Goal: Transaction & Acquisition: Book appointment/travel/reservation

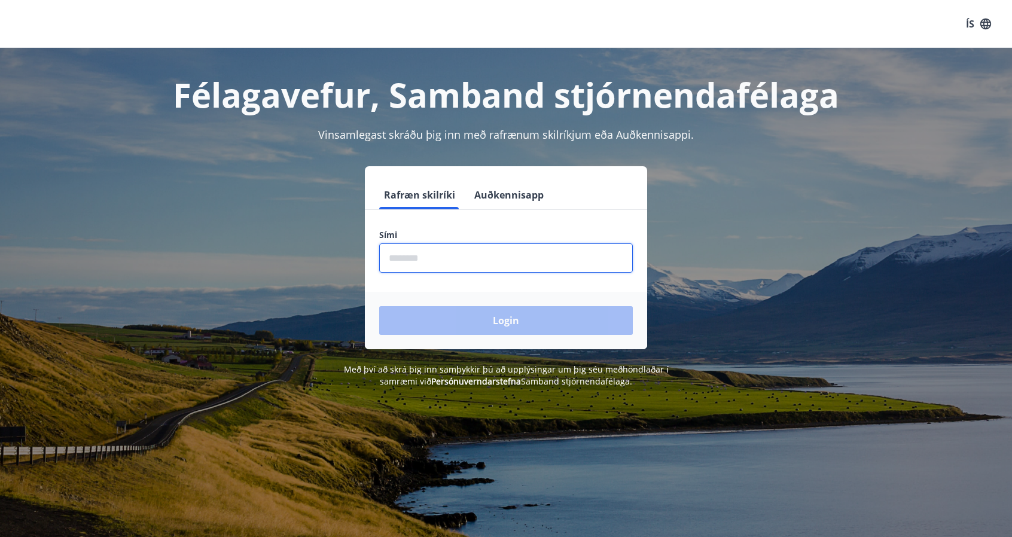
click at [438, 260] on input "phone" at bounding box center [506, 258] width 254 height 29
type input "********"
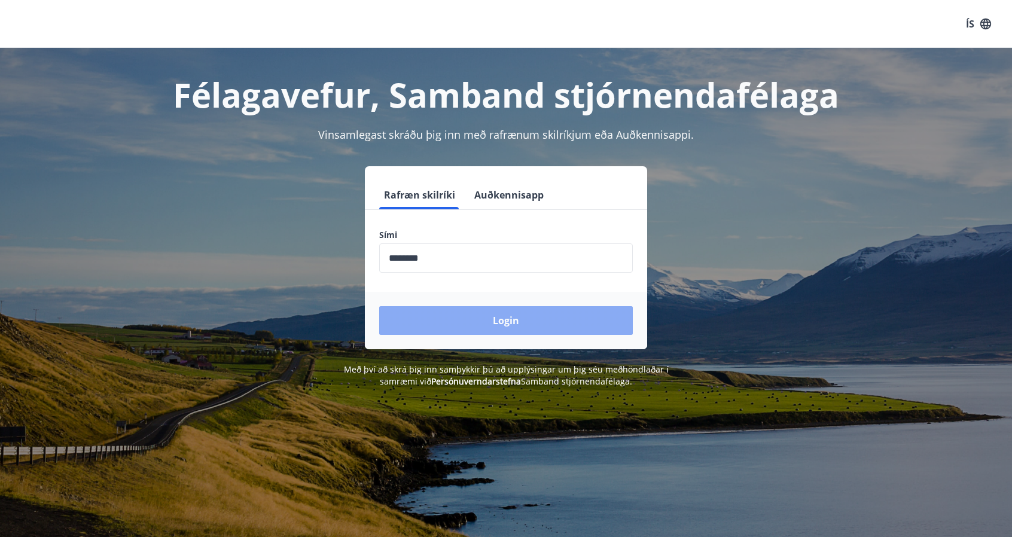
click at [460, 327] on button "Login" at bounding box center [506, 320] width 254 height 29
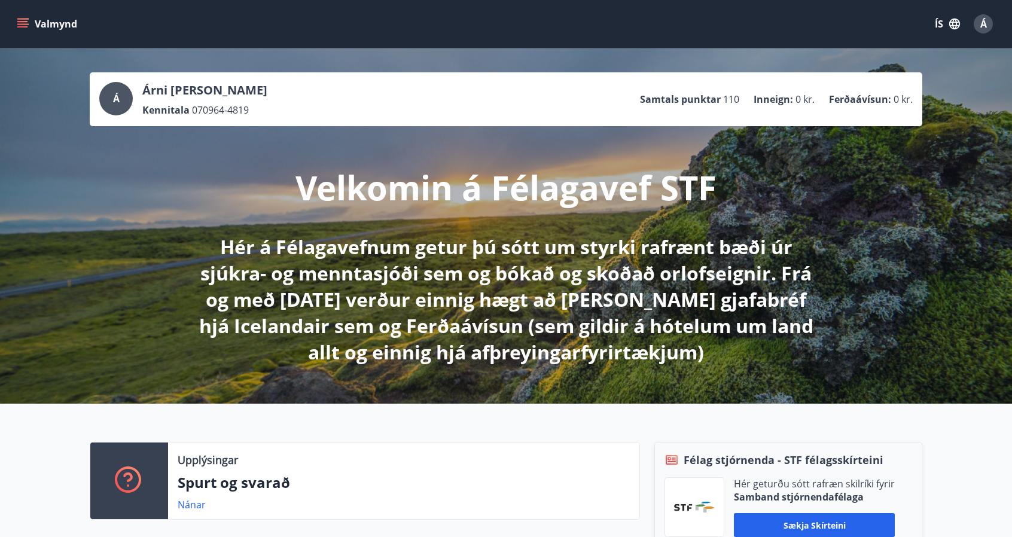
click at [33, 19] on button "Valmynd" at bounding box center [48, 24] width 68 height 22
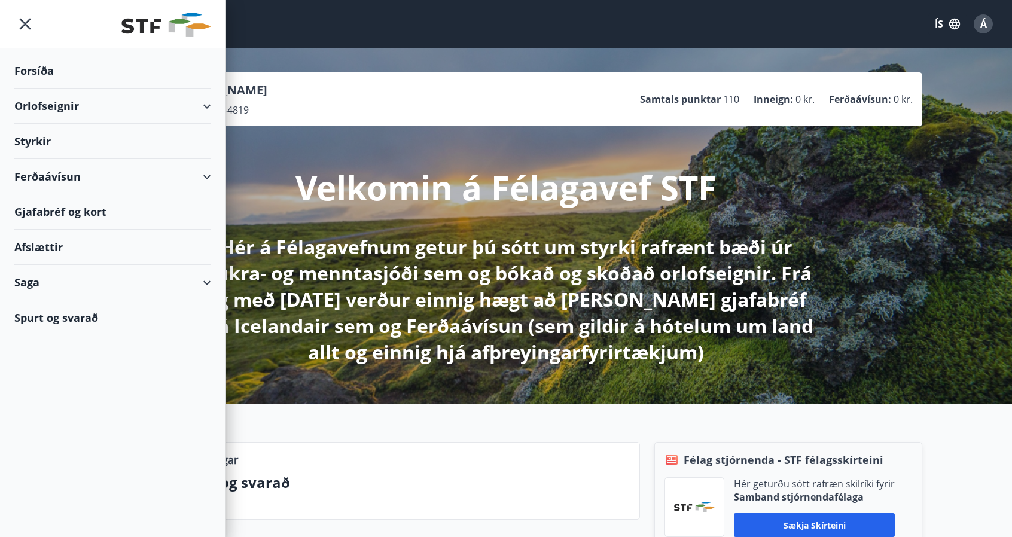
click at [61, 107] on div "Orlofseignir" at bounding box center [112, 106] width 197 height 35
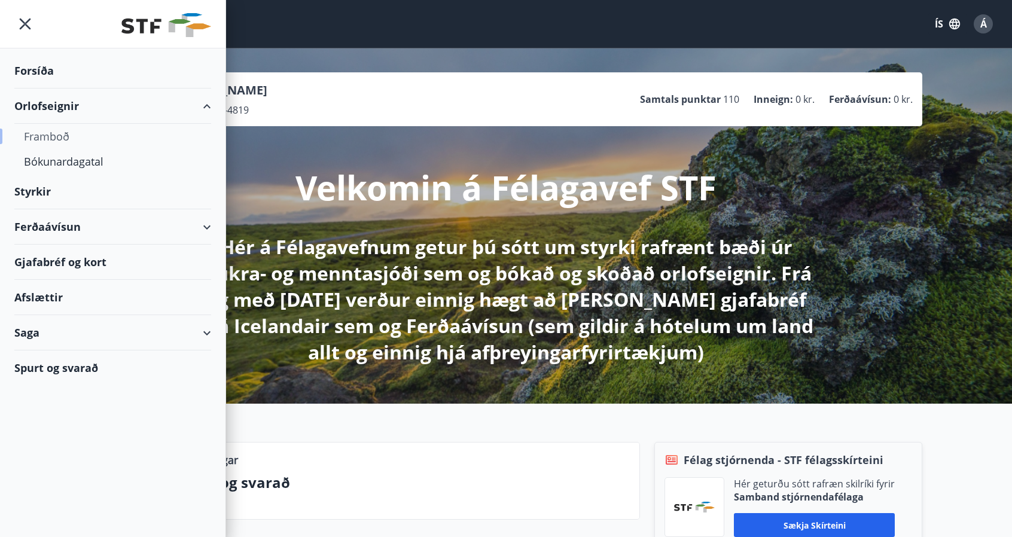
click at [56, 133] on div "Framboð" at bounding box center [113, 136] width 178 height 25
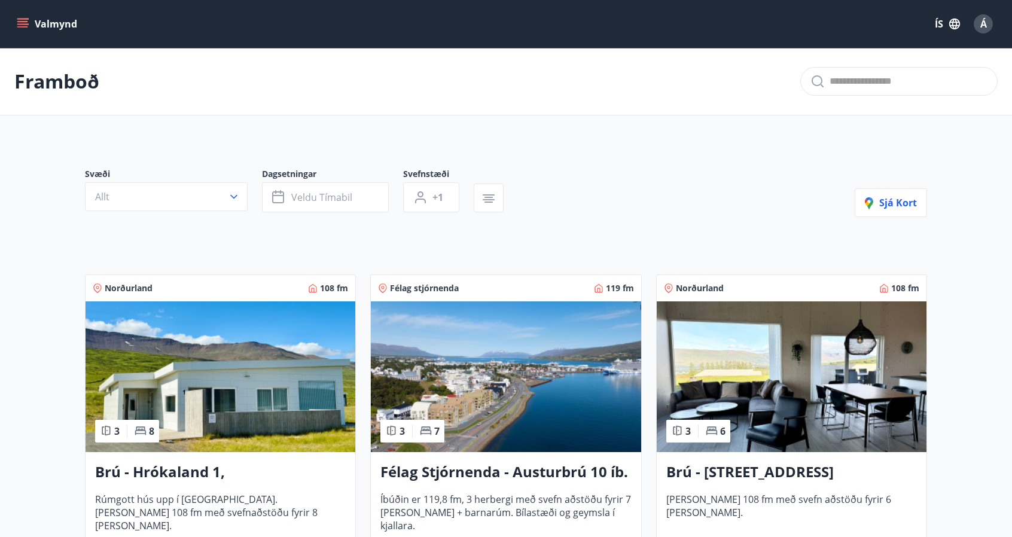
click at [27, 29] on icon "menu" at bounding box center [23, 24] width 12 height 12
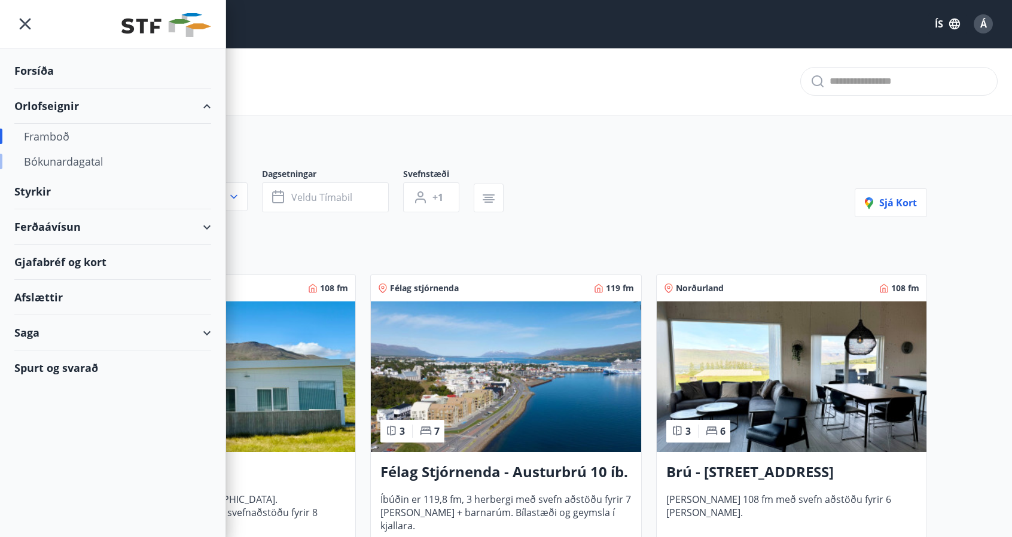
click at [63, 160] on div "Bókunardagatal" at bounding box center [113, 161] width 178 height 25
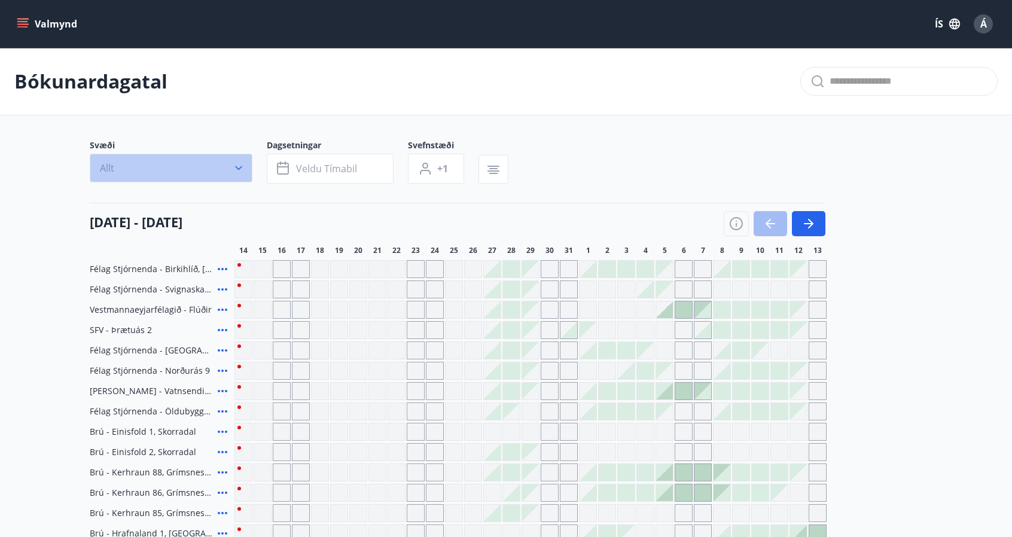
click at [233, 168] on icon "button" at bounding box center [239, 168] width 12 height 12
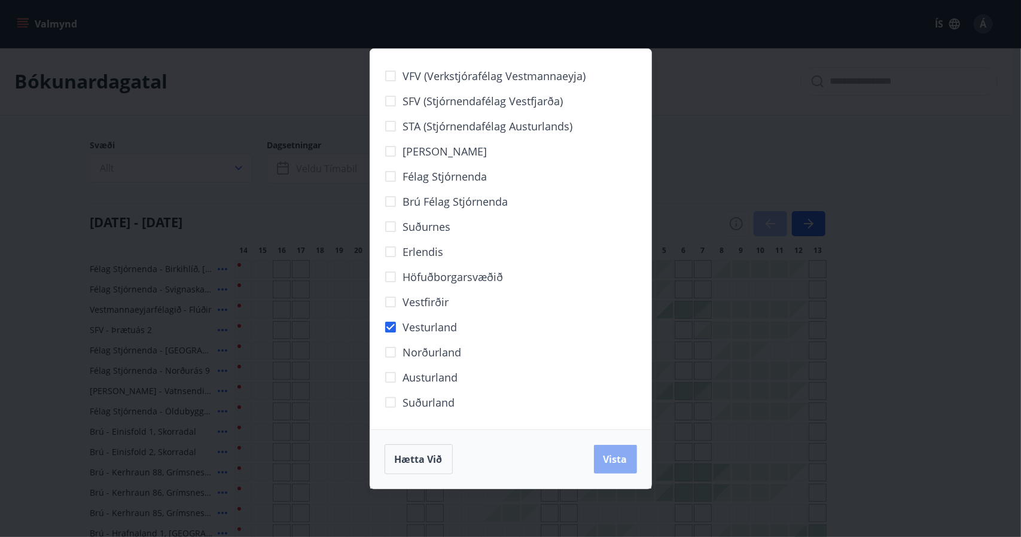
click at [619, 459] on span "Vista" at bounding box center [616, 459] width 24 height 13
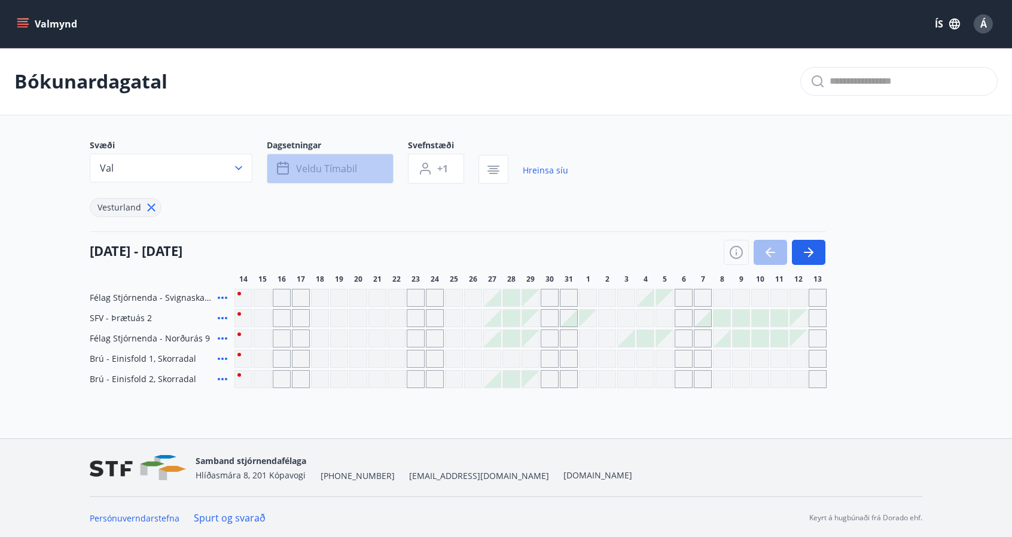
click at [337, 166] on span "Veldu tímabil" at bounding box center [326, 168] width 61 height 13
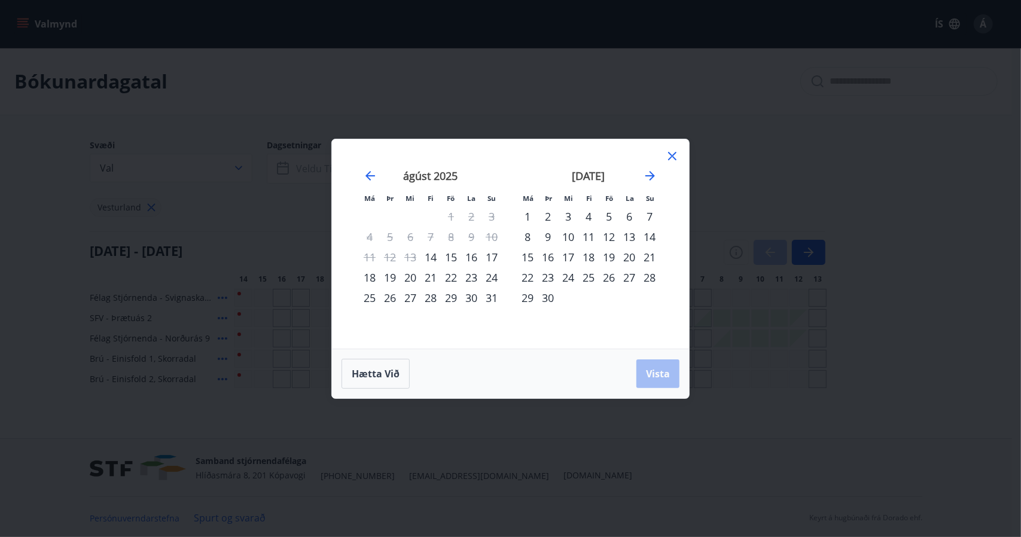
click at [430, 280] on div "21" at bounding box center [431, 277] width 20 height 20
click at [494, 281] on div "24" at bounding box center [492, 277] width 20 height 20
click at [667, 382] on button "Vista" at bounding box center [658, 374] width 43 height 29
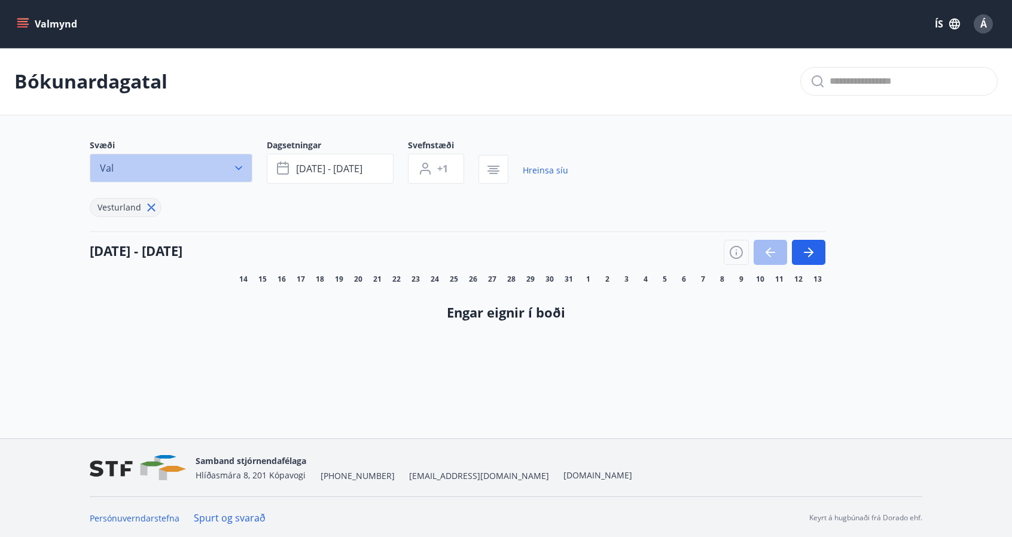
click at [249, 174] on button "Val" at bounding box center [171, 168] width 163 height 29
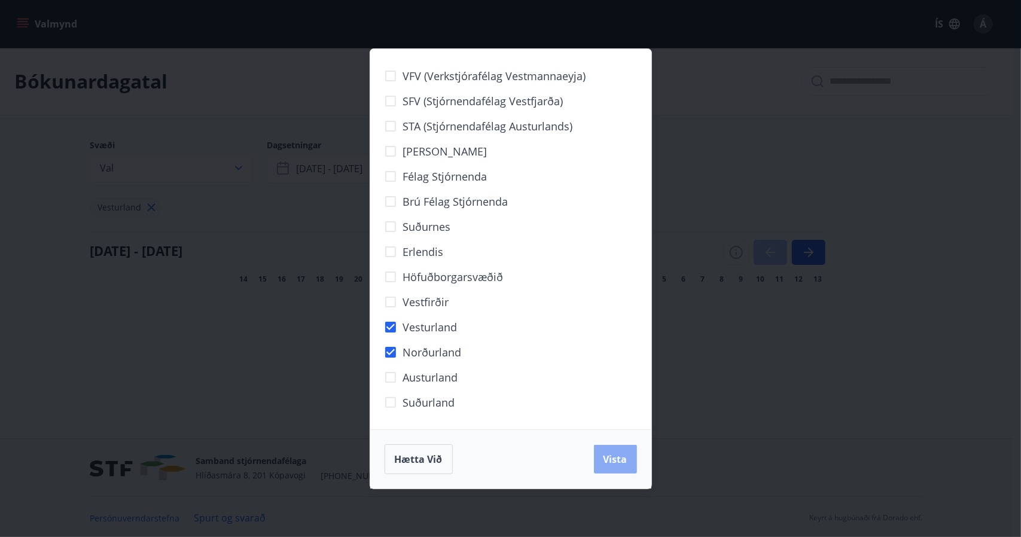
click at [600, 454] on button "Vista" at bounding box center [615, 459] width 43 height 29
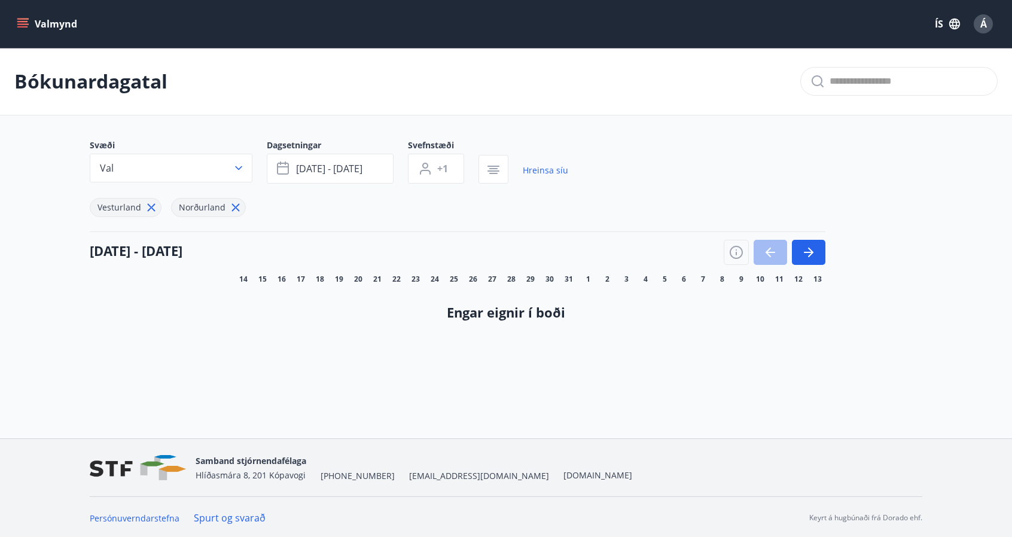
click at [148, 208] on icon at bounding box center [152, 208] width 8 height 8
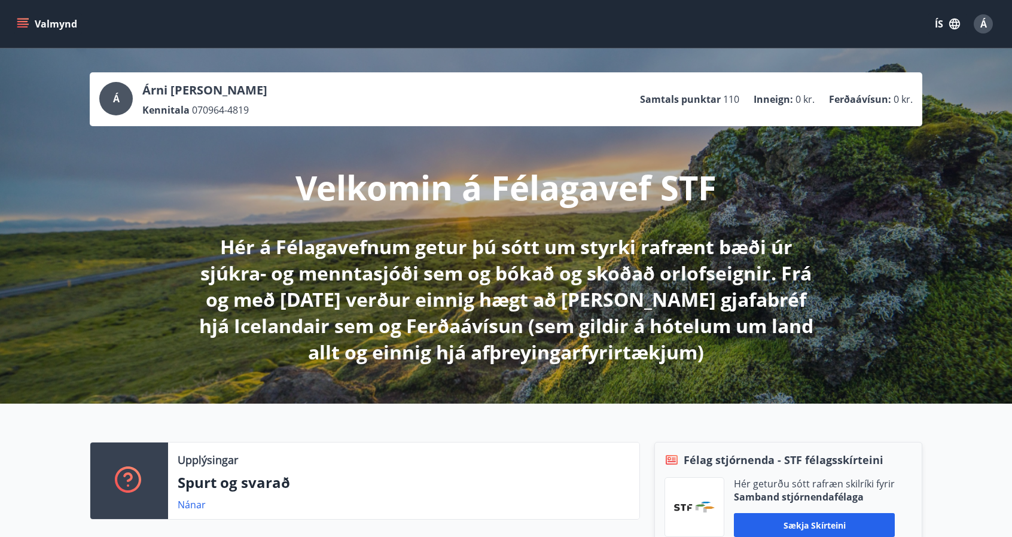
click at [23, 20] on icon "menu" at bounding box center [23, 24] width 12 height 12
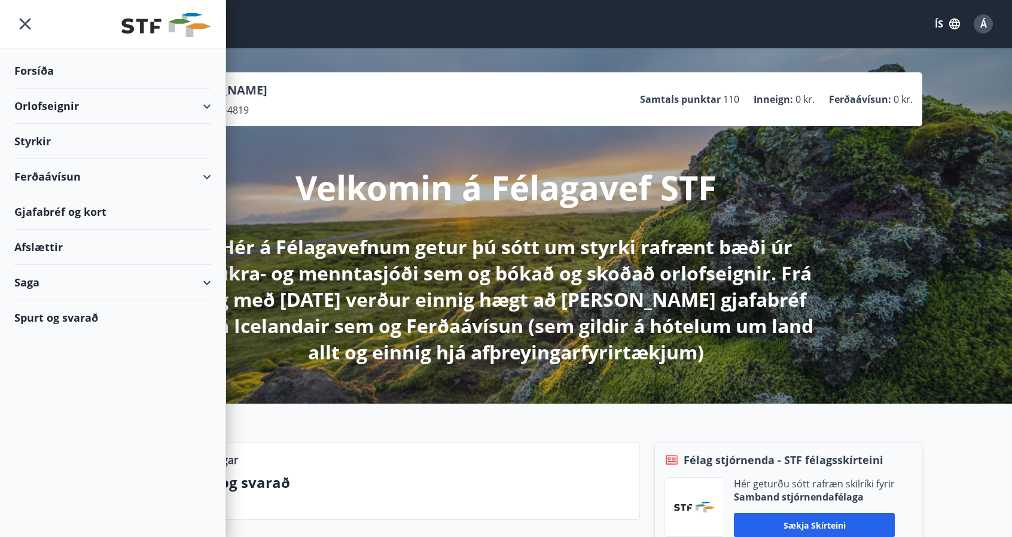
click at [109, 111] on div "Orlofseignir" at bounding box center [112, 106] width 197 height 35
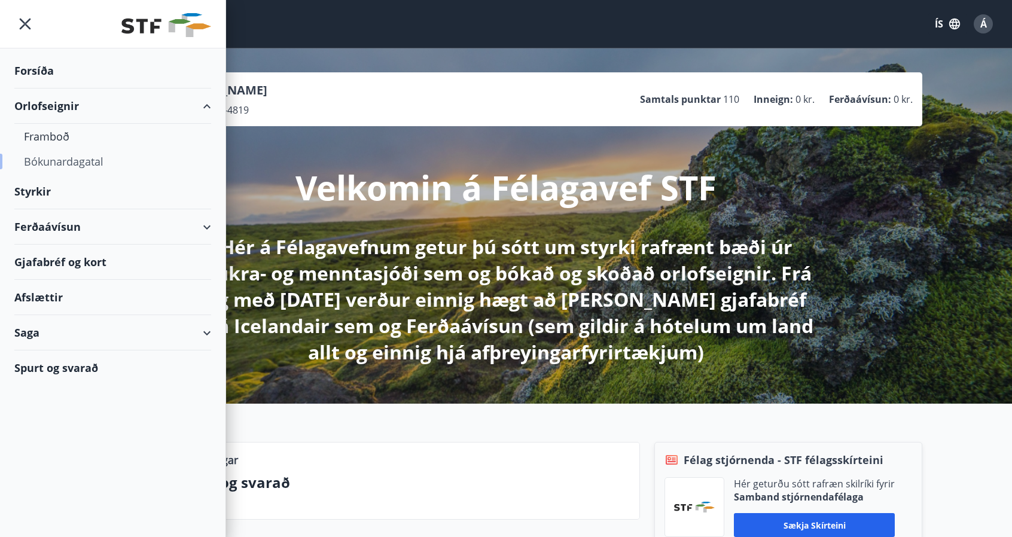
click at [78, 159] on div "Bókunardagatal" at bounding box center [113, 161] width 178 height 25
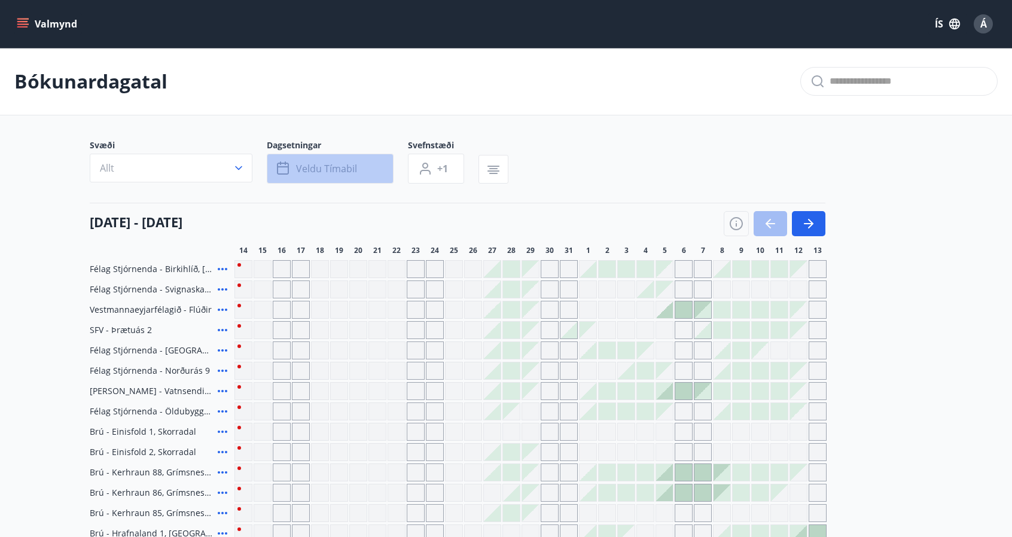
click at [349, 159] on button "Veldu tímabil" at bounding box center [330, 169] width 127 height 30
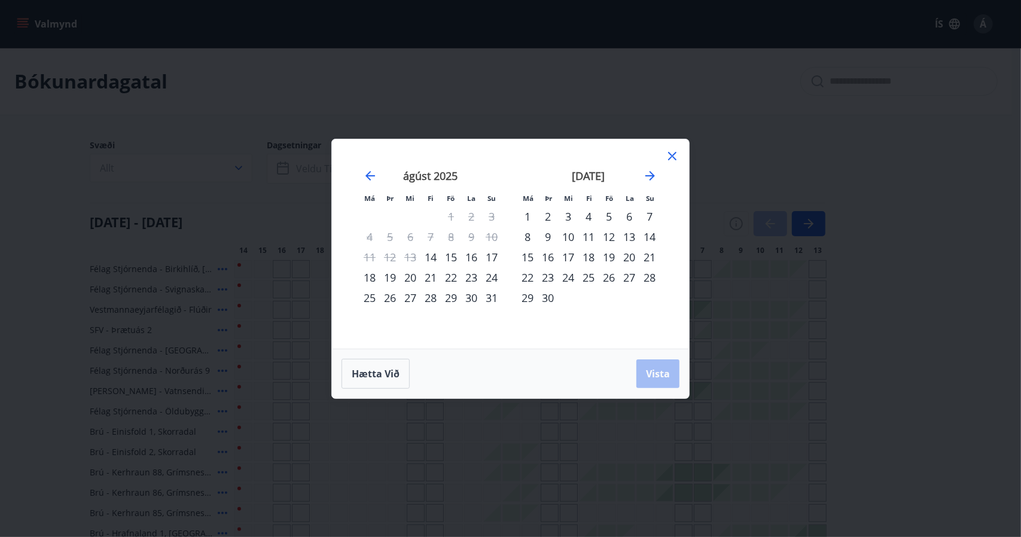
click at [426, 278] on div "21" at bounding box center [431, 277] width 20 height 20
click at [492, 276] on div "24" at bounding box center [492, 277] width 20 height 20
click at [655, 379] on span "Vista" at bounding box center [658, 373] width 24 height 13
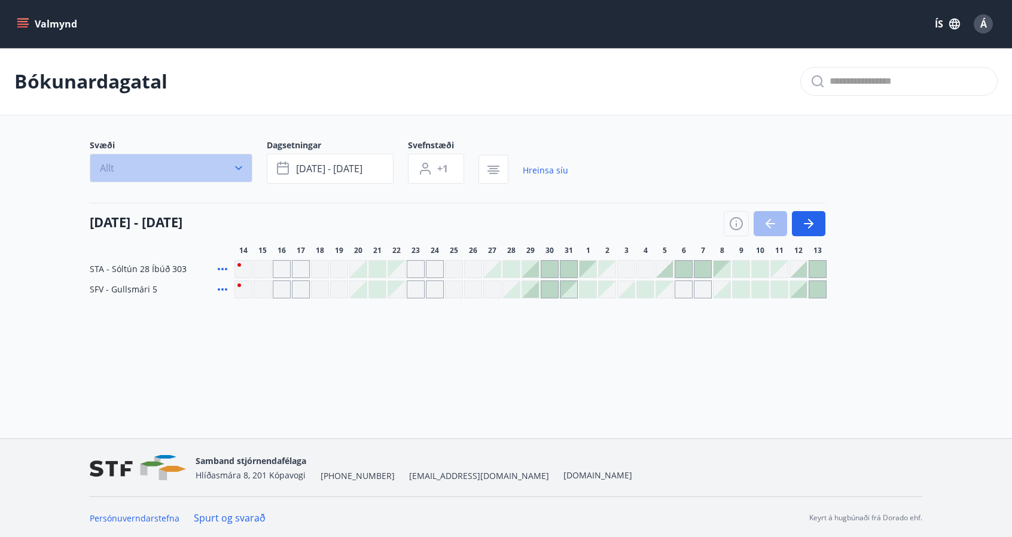
click at [236, 166] on icon "button" at bounding box center [238, 168] width 7 height 4
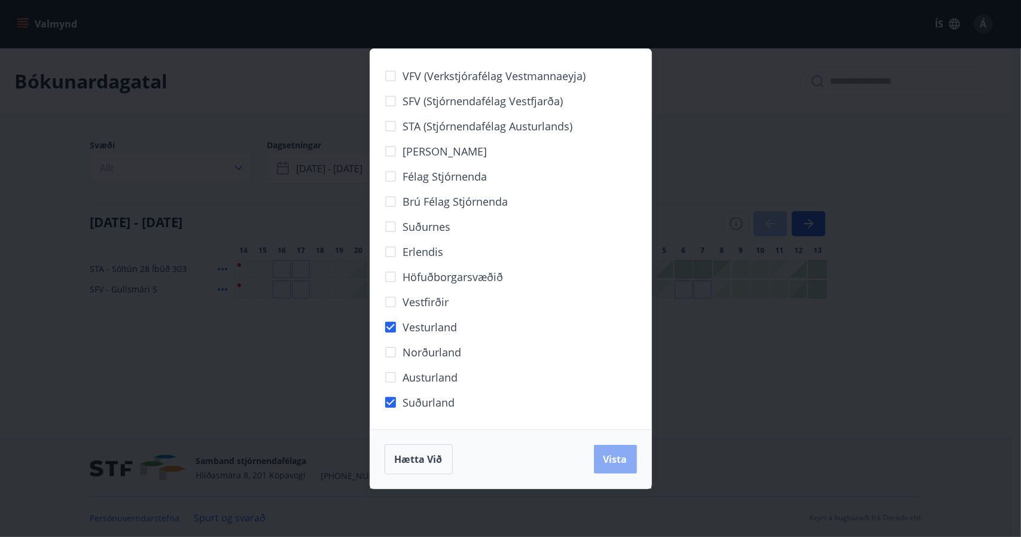
click at [614, 463] on span "Vista" at bounding box center [616, 459] width 24 height 13
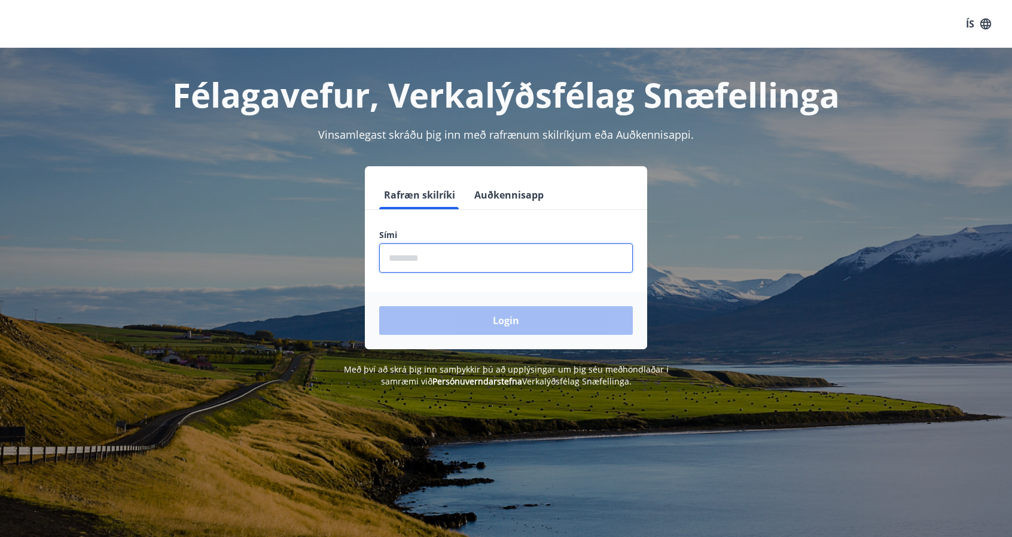
click at [457, 256] on input "phone" at bounding box center [506, 258] width 254 height 29
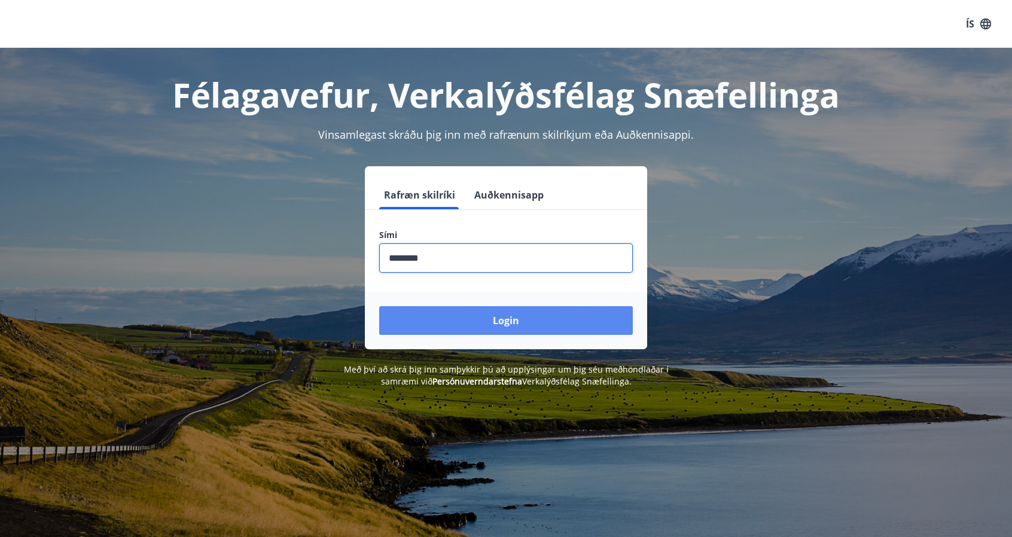
type input "********"
click at [451, 321] on button "Login" at bounding box center [506, 320] width 254 height 29
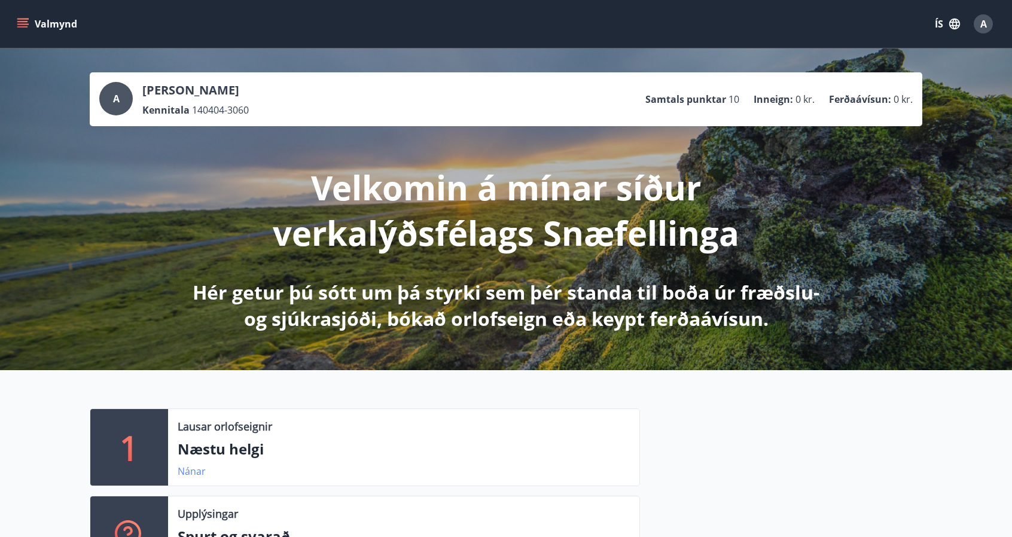
click at [190, 469] on link "Nánar" at bounding box center [192, 471] width 28 height 13
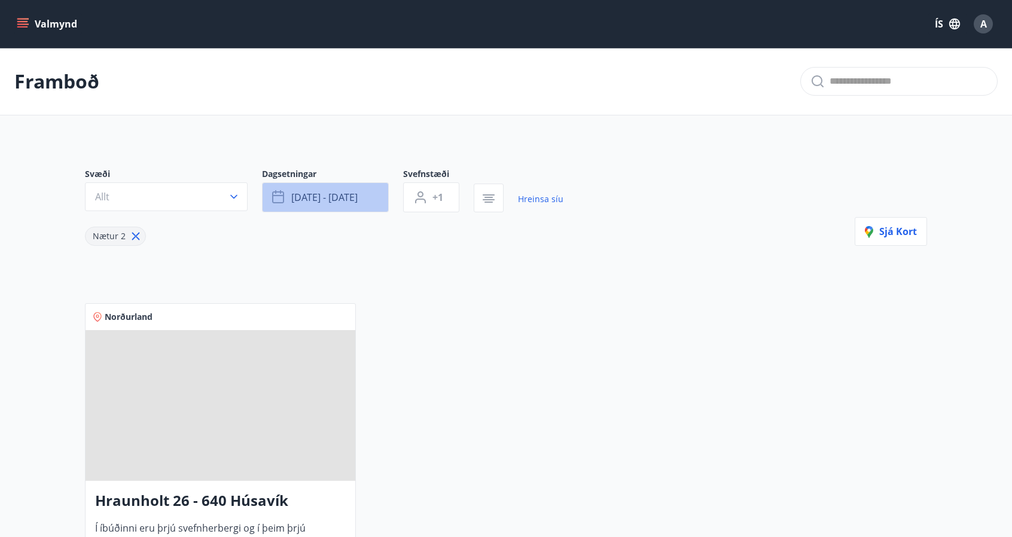
click at [366, 198] on button "[DATE] - [DATE]" at bounding box center [325, 197] width 127 height 30
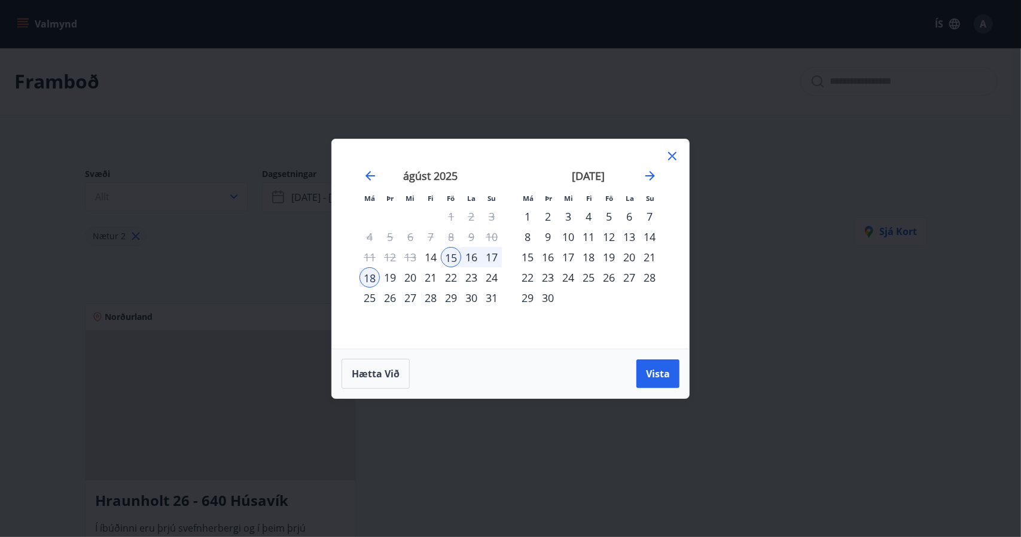
click at [424, 282] on div "21" at bounding box center [431, 277] width 20 height 20
click at [492, 279] on div "24" at bounding box center [492, 277] width 20 height 20
click at [673, 384] on button "Vista" at bounding box center [658, 374] width 43 height 29
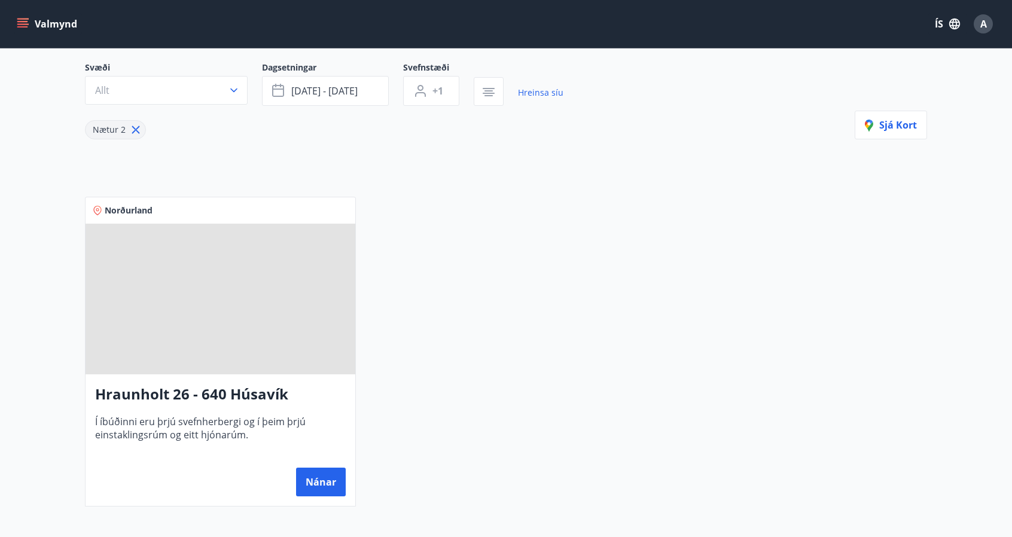
scroll to position [105, 0]
click at [262, 77] on button "[DATE] - [DATE]" at bounding box center [325, 92] width 127 height 30
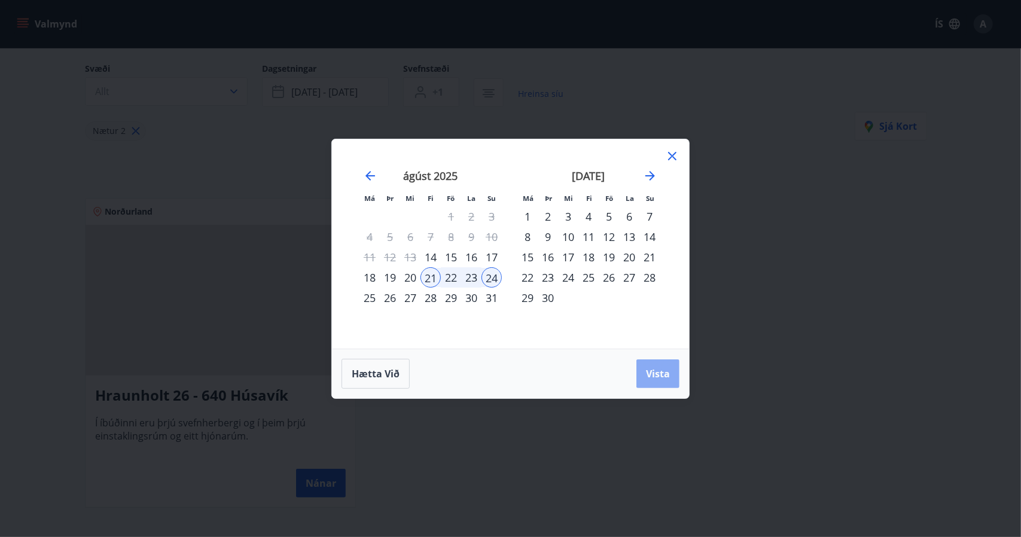
click at [643, 376] on button "Vista" at bounding box center [658, 374] width 43 height 29
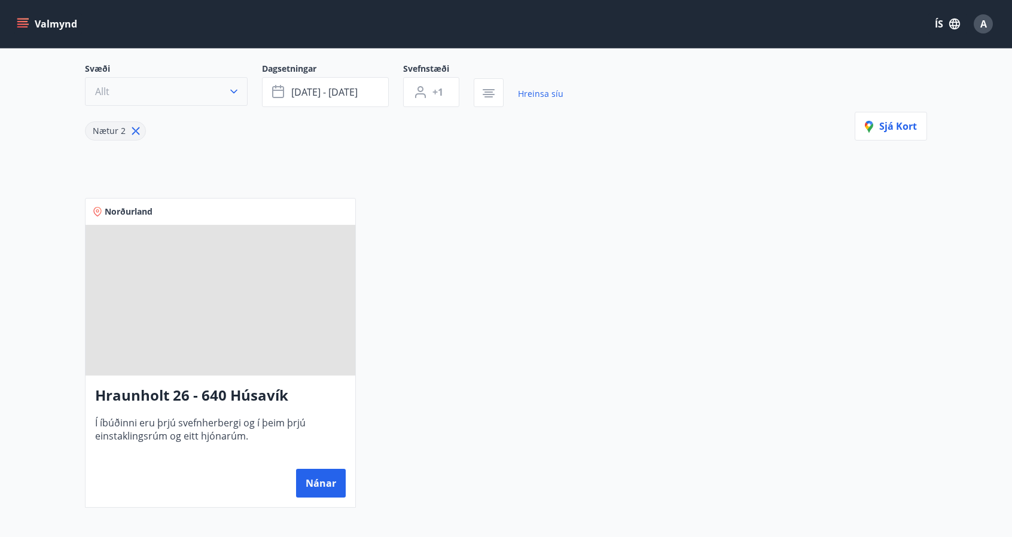
click at [240, 81] on button "Allt" at bounding box center [166, 91] width 163 height 29
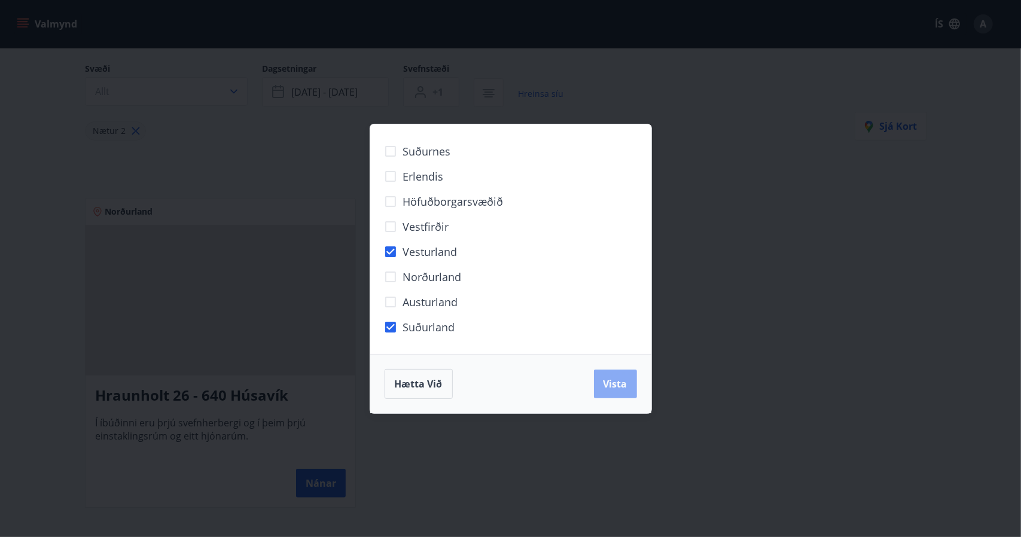
click at [599, 381] on button "Vista" at bounding box center [615, 384] width 43 height 29
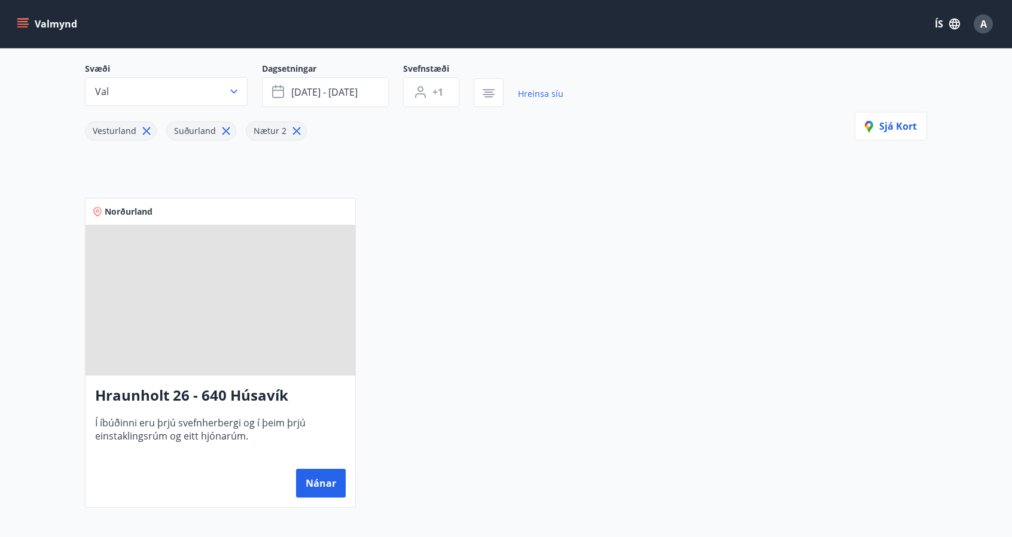
scroll to position [1, 0]
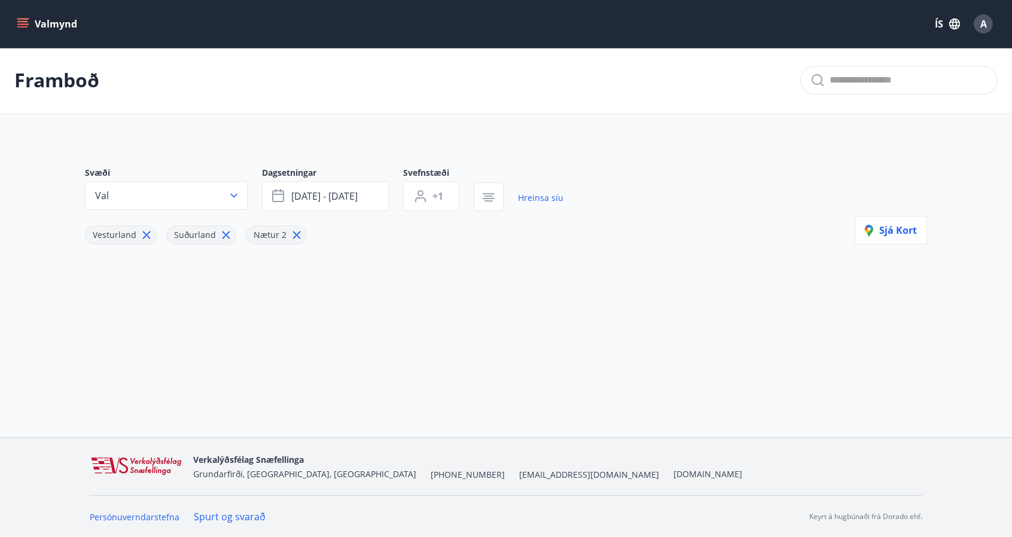
click at [293, 235] on icon at bounding box center [297, 236] width 8 height 8
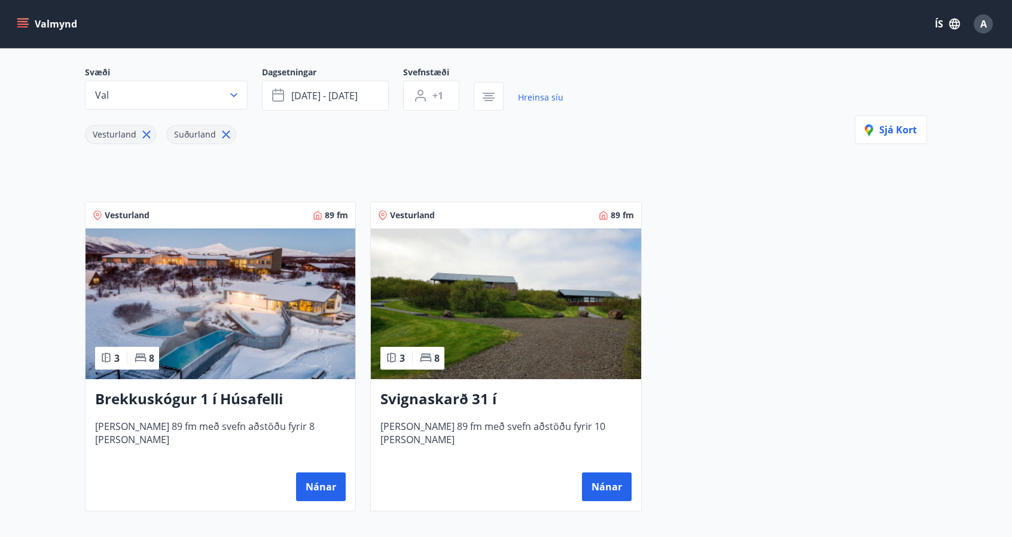
scroll to position [103, 0]
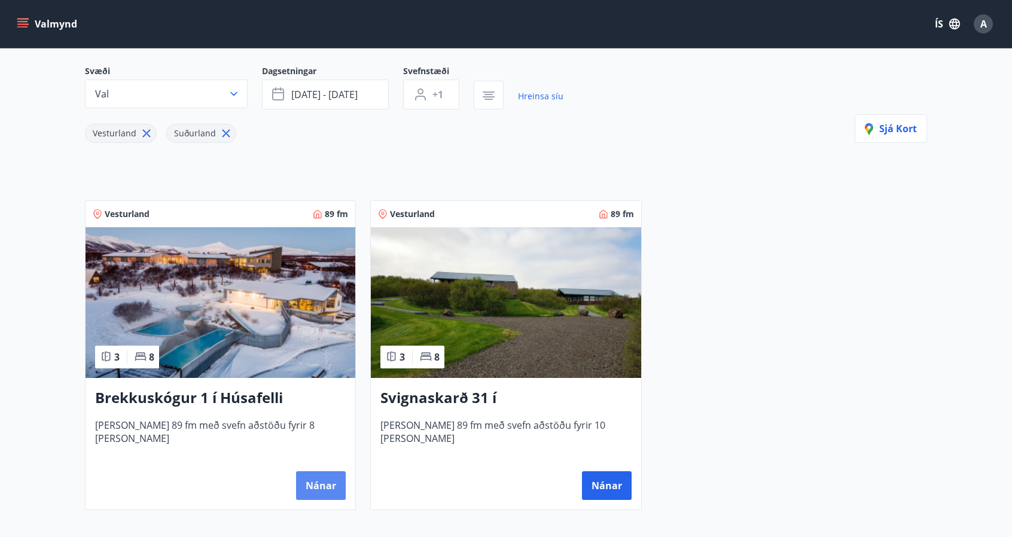
click at [342, 493] on button "Nánar" at bounding box center [321, 485] width 50 height 29
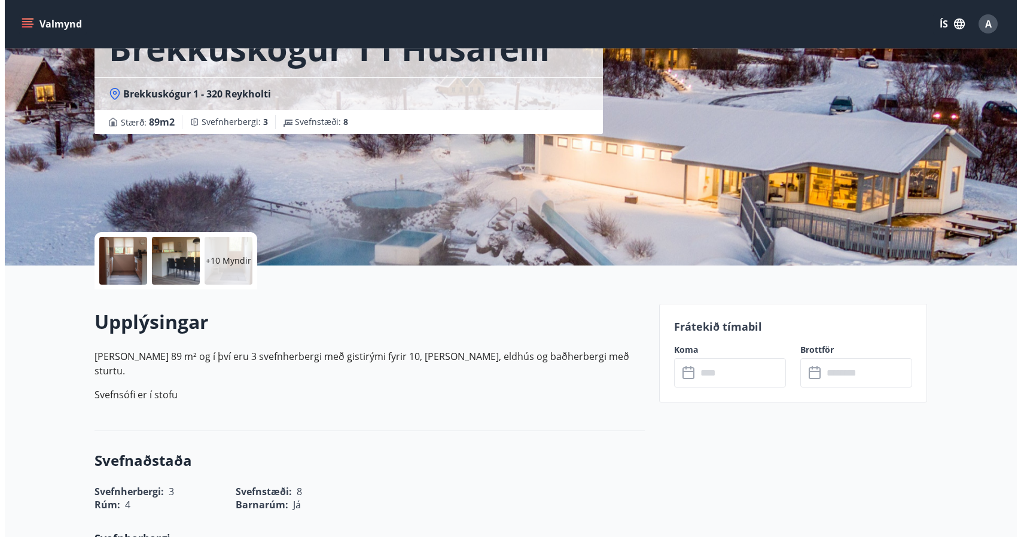
scroll to position [93, 0]
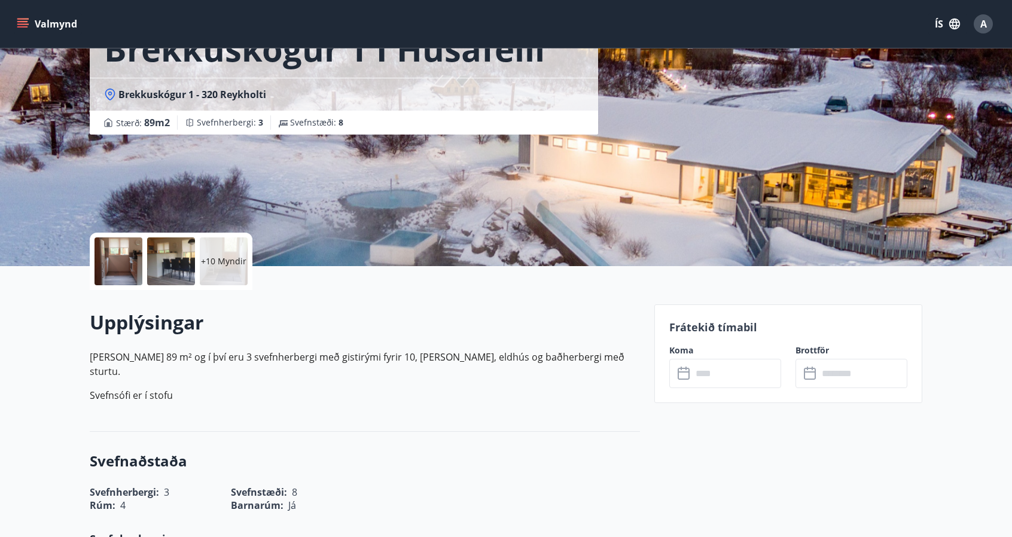
click at [112, 246] on div at bounding box center [119, 262] width 48 height 48
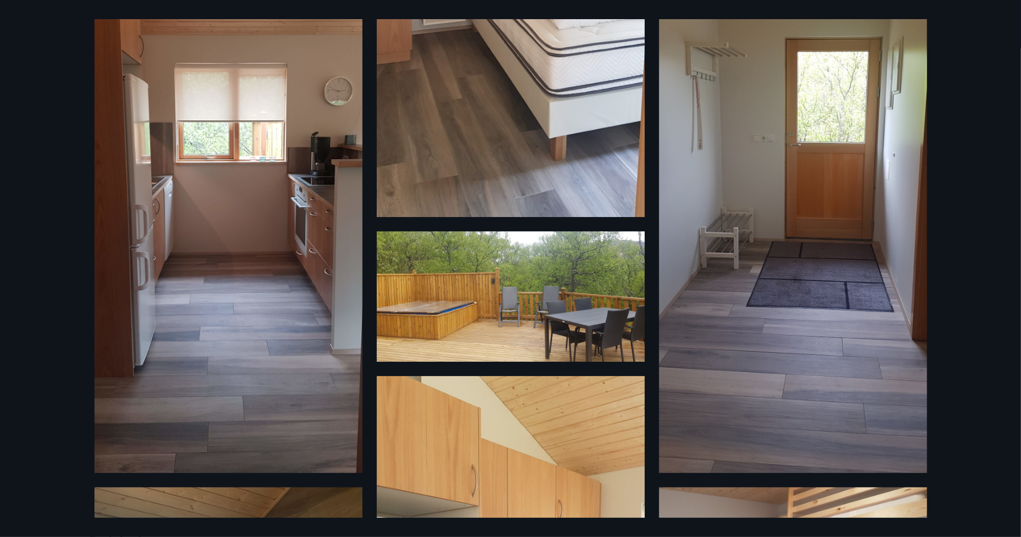
scroll to position [692, 0]
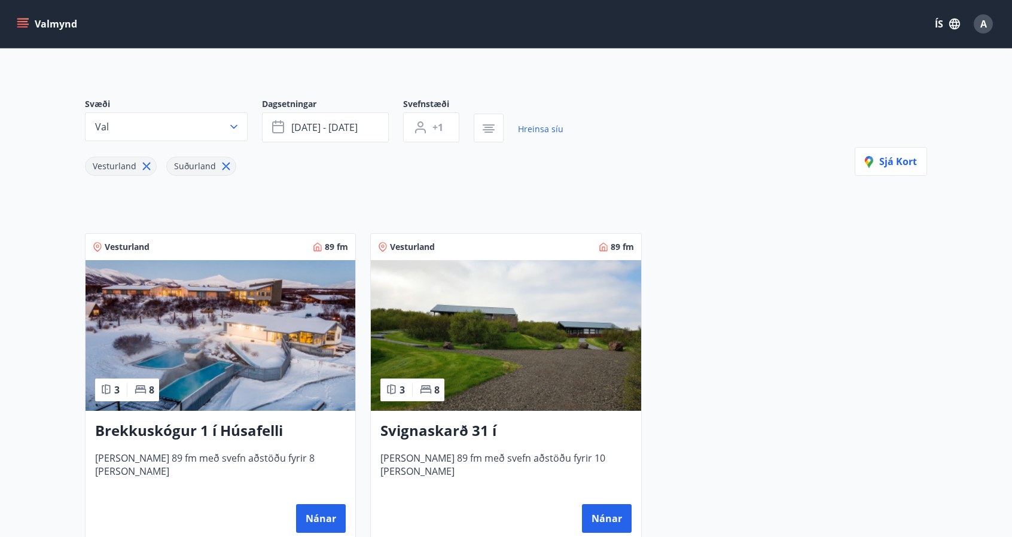
scroll to position [71, 0]
click at [605, 510] on button "Nánar" at bounding box center [607, 518] width 50 height 29
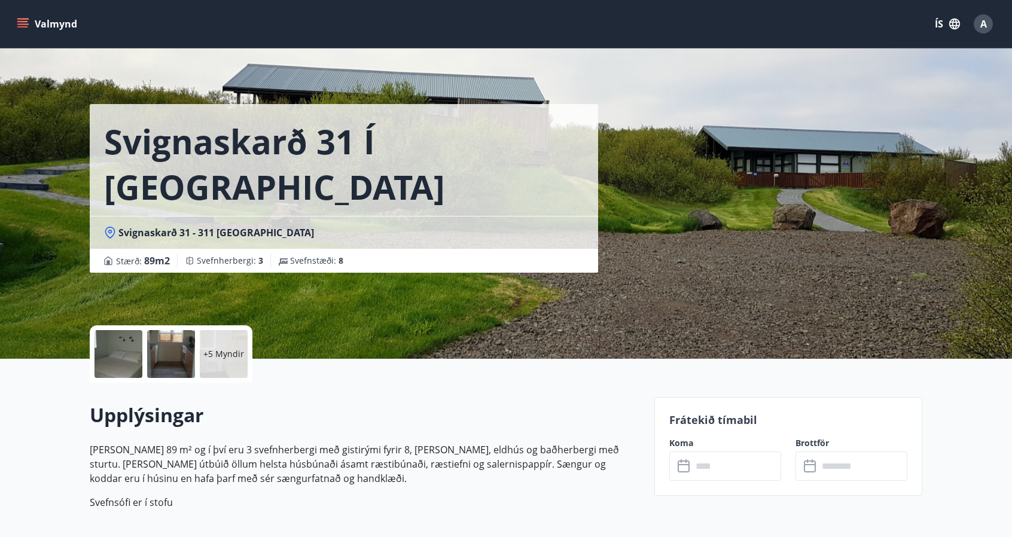
click at [116, 355] on div at bounding box center [119, 354] width 48 height 48
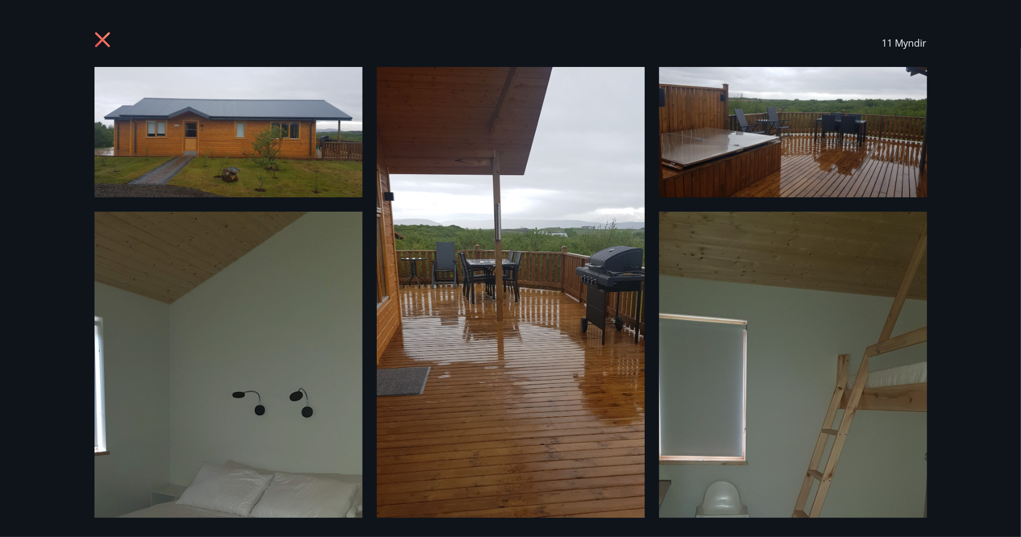
click at [102, 39] on icon at bounding box center [102, 39] width 3 height 3
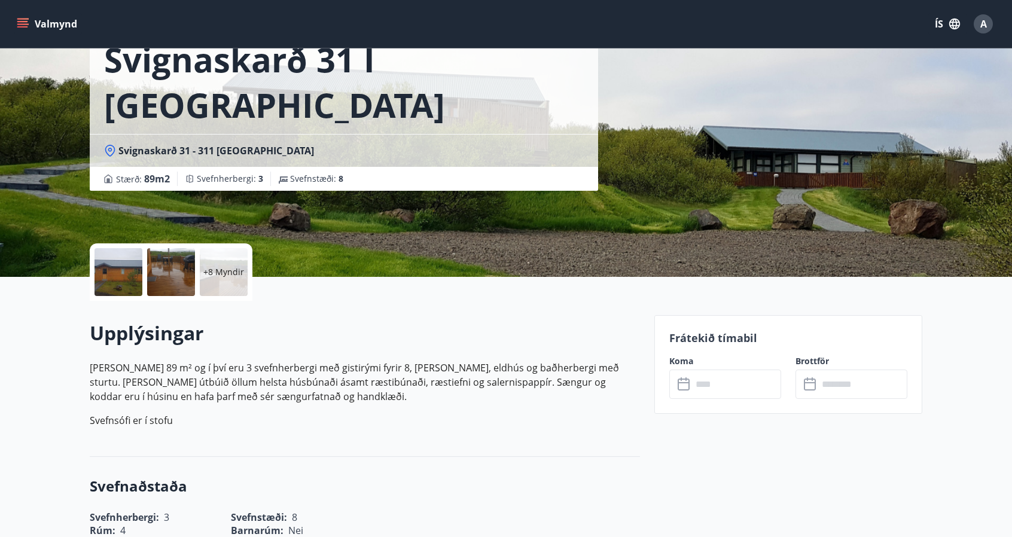
scroll to position [75, 0]
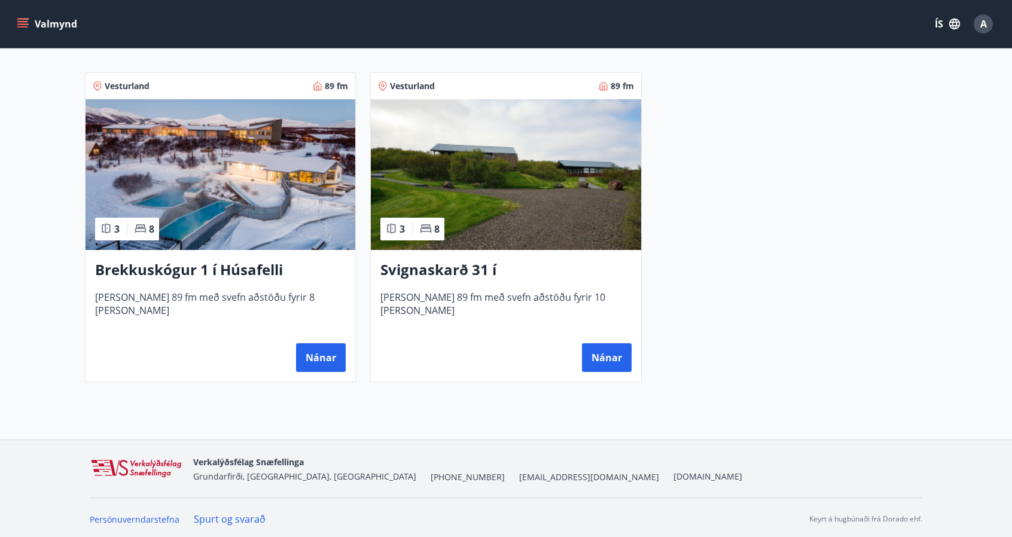
scroll to position [232, 0]
click at [334, 362] on button "Nánar" at bounding box center [321, 357] width 50 height 29
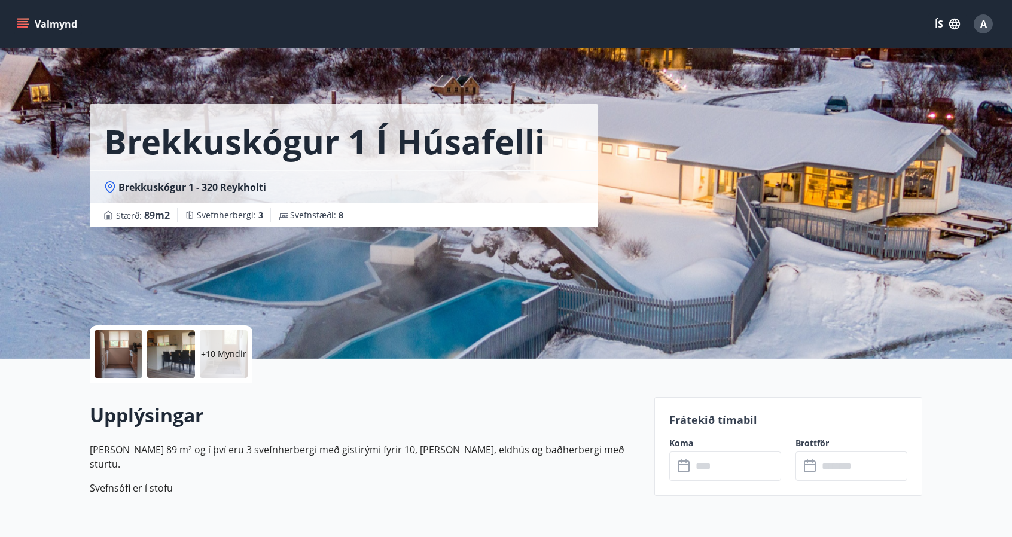
click at [123, 355] on div at bounding box center [119, 354] width 48 height 48
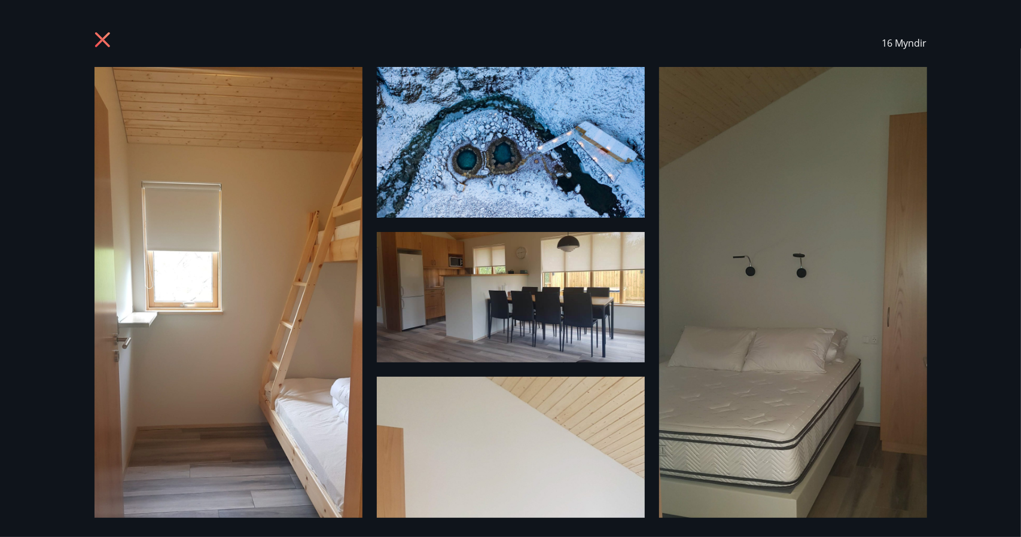
click at [102, 40] on icon at bounding box center [102, 39] width 3 height 3
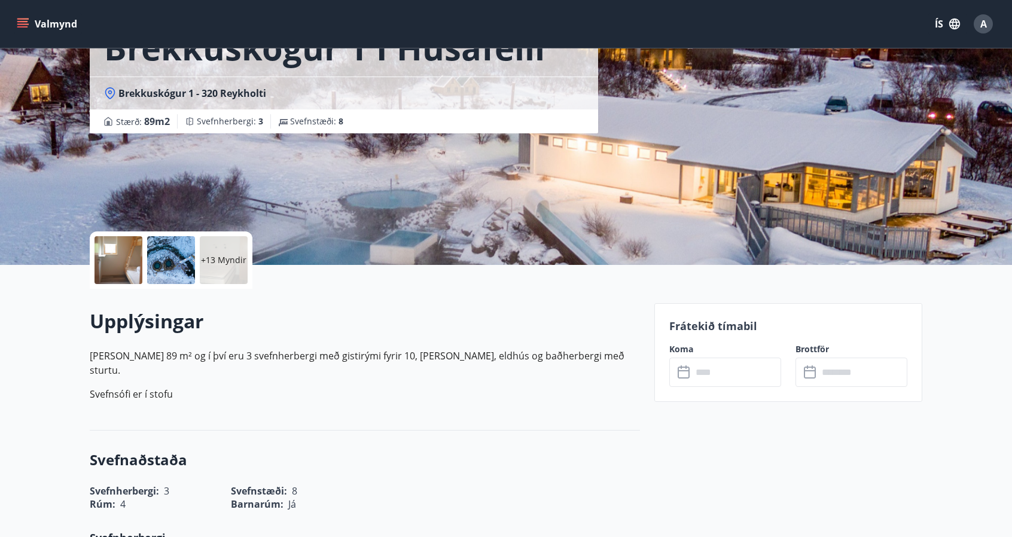
scroll to position [93, 0]
click at [725, 378] on input "text" at bounding box center [736, 372] width 89 height 29
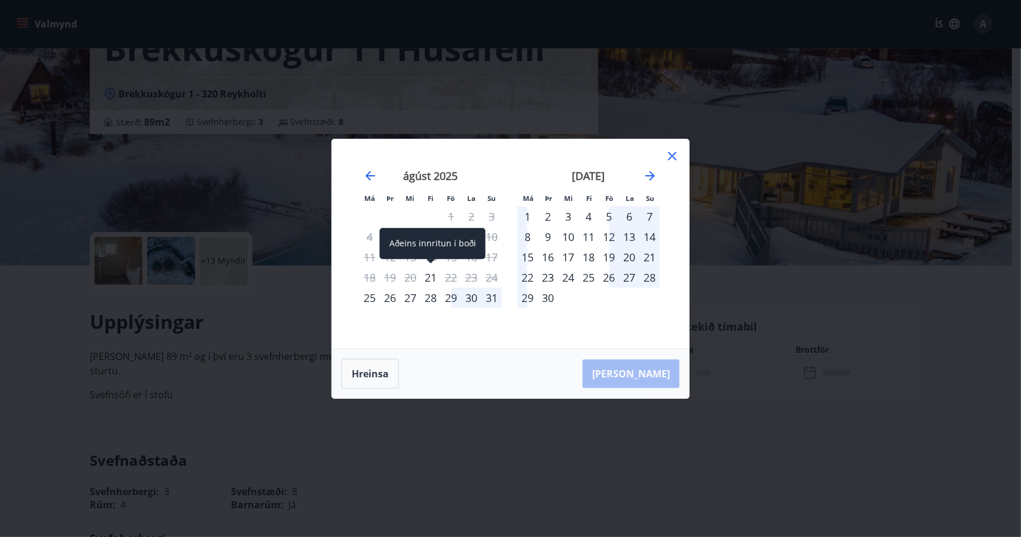
click at [430, 278] on div "21" at bounding box center [431, 277] width 20 height 20
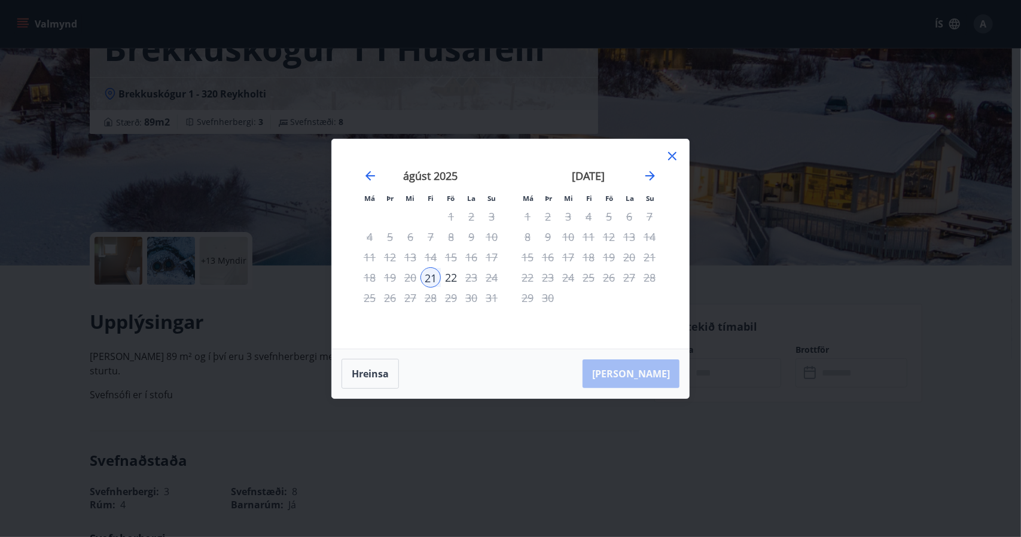
click at [491, 277] on div "24" at bounding box center [492, 277] width 20 height 20
click at [675, 151] on icon at bounding box center [672, 156] width 14 height 14
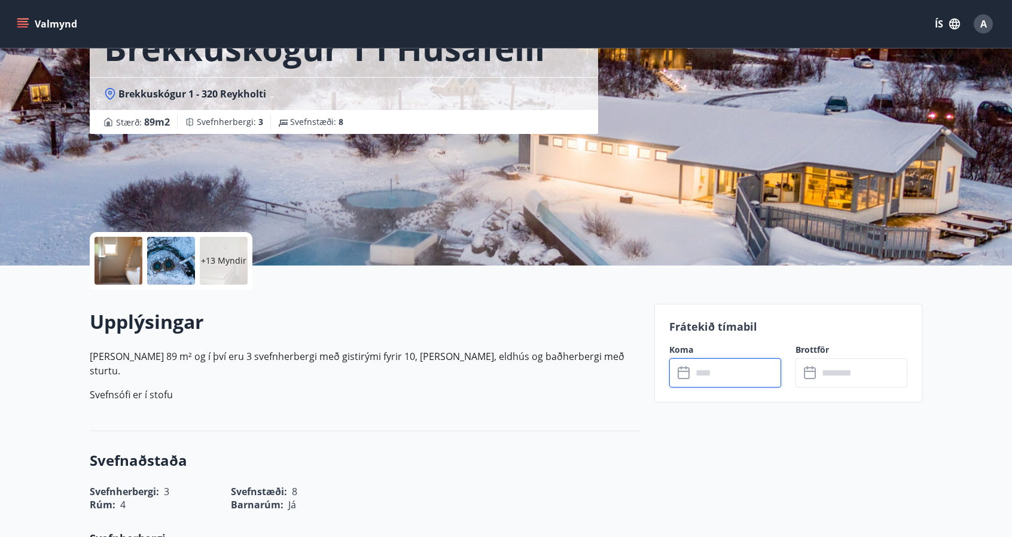
click at [719, 378] on input "text" at bounding box center [736, 372] width 89 height 29
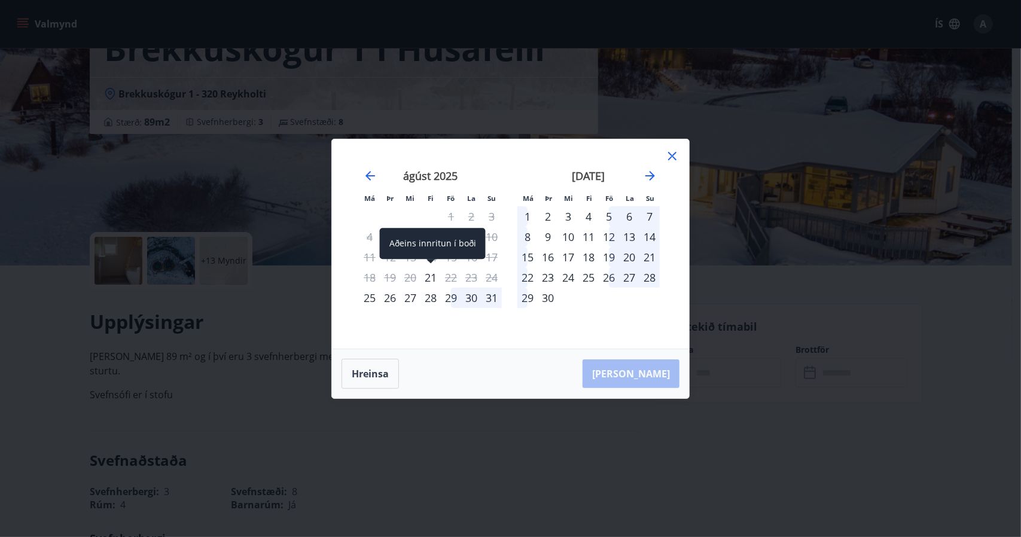
click at [431, 279] on div "21" at bounding box center [431, 277] width 20 height 20
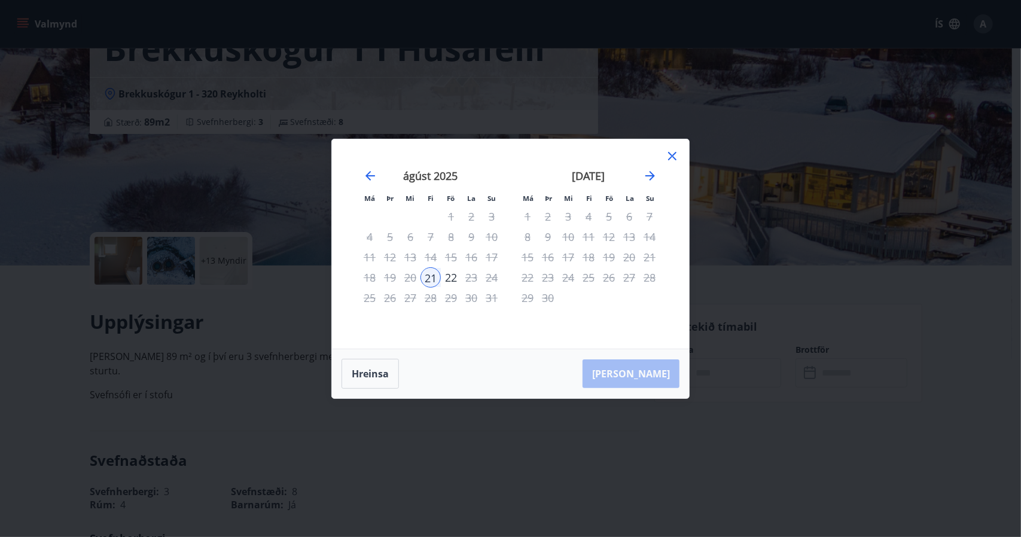
click at [676, 165] on div at bounding box center [672, 158] width 14 height 18
click at [666, 148] on div "Má Þr Mi Fi Fö La Su Má Þr Mi Fi Fö La Su [DATE] 1 2 3 4 5 6 7 8 9 10 11 12 13 …" at bounding box center [510, 243] width 357 height 209
click at [671, 155] on icon at bounding box center [672, 156] width 8 height 8
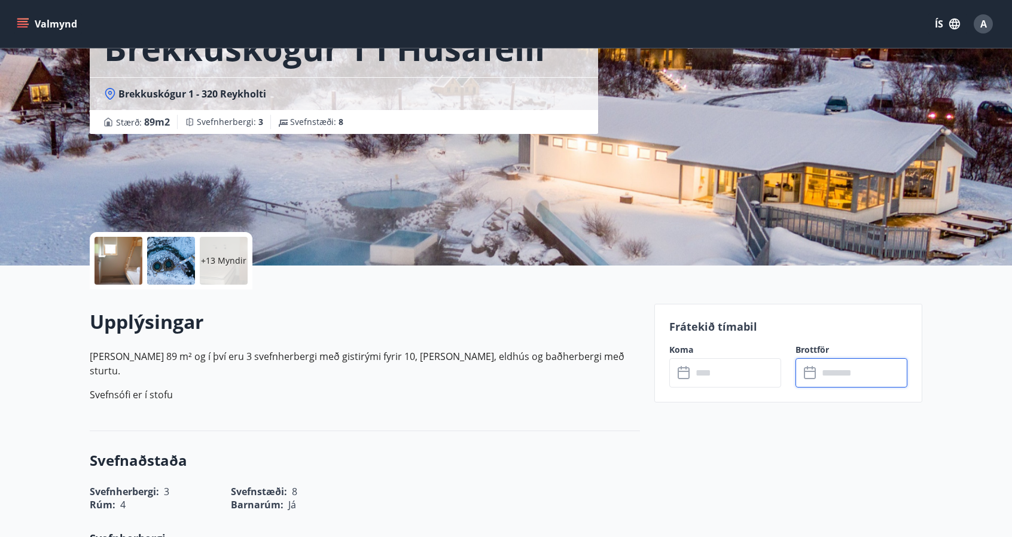
click at [847, 378] on input "text" at bounding box center [863, 372] width 89 height 29
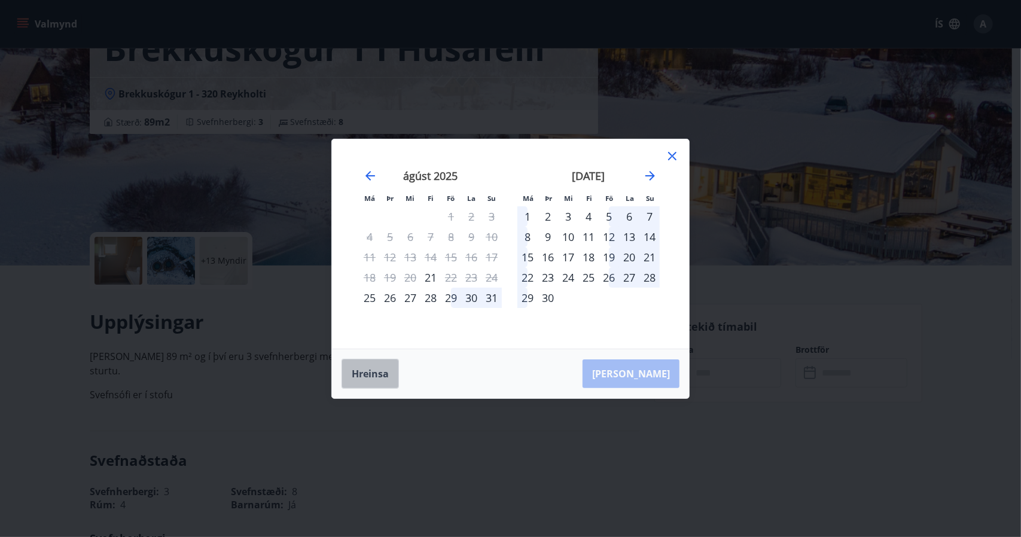
click at [370, 374] on button "Hreinsa" at bounding box center [370, 374] width 57 height 30
click at [672, 151] on icon at bounding box center [672, 156] width 14 height 14
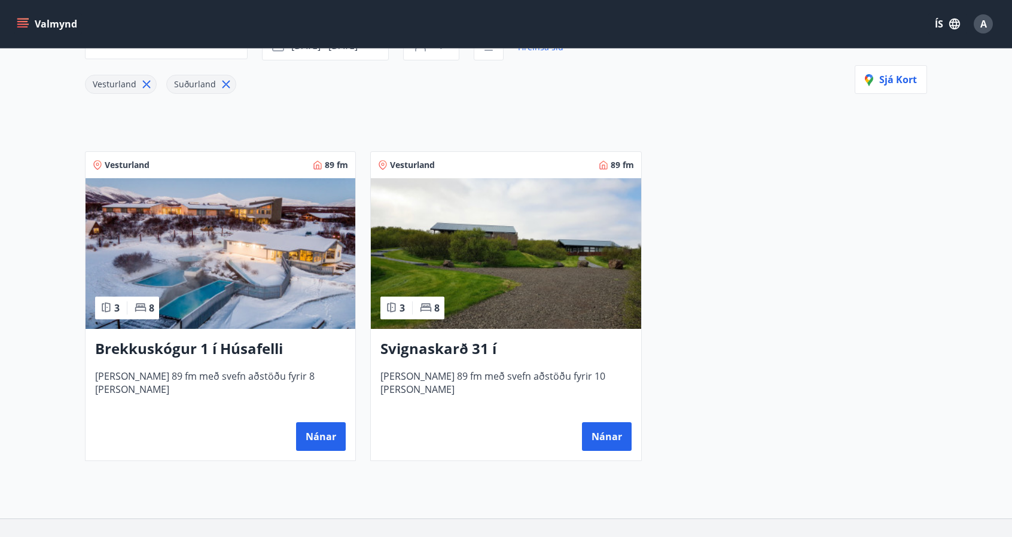
scroll to position [233, 0]
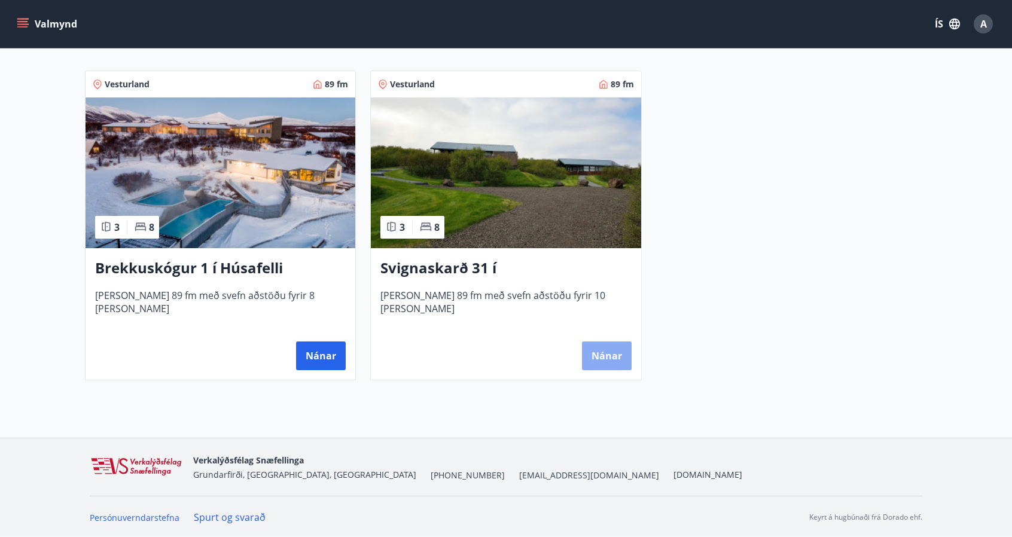
click at [599, 358] on button "Nánar" at bounding box center [607, 356] width 50 height 29
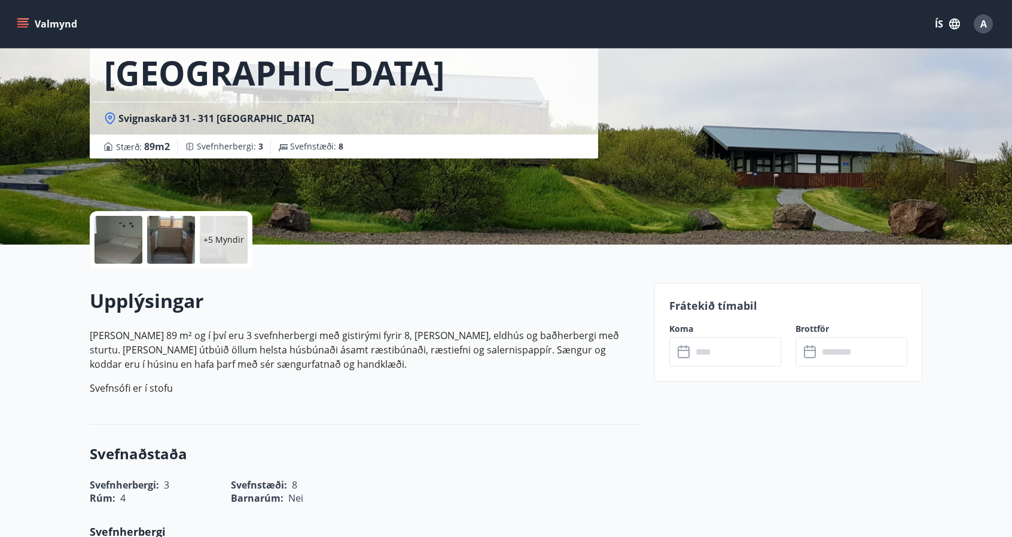
scroll to position [115, 0]
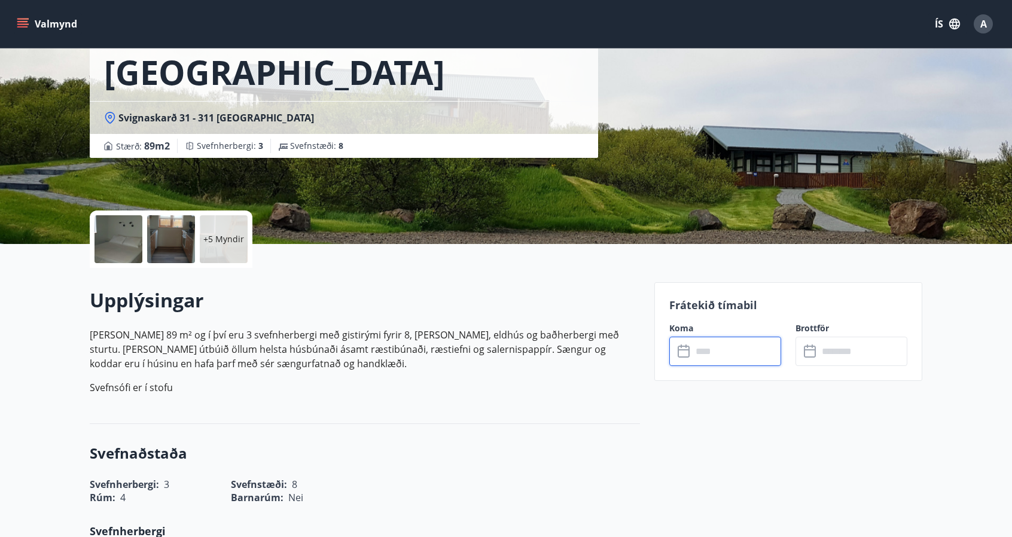
click at [716, 348] on input "text" at bounding box center [736, 351] width 89 height 29
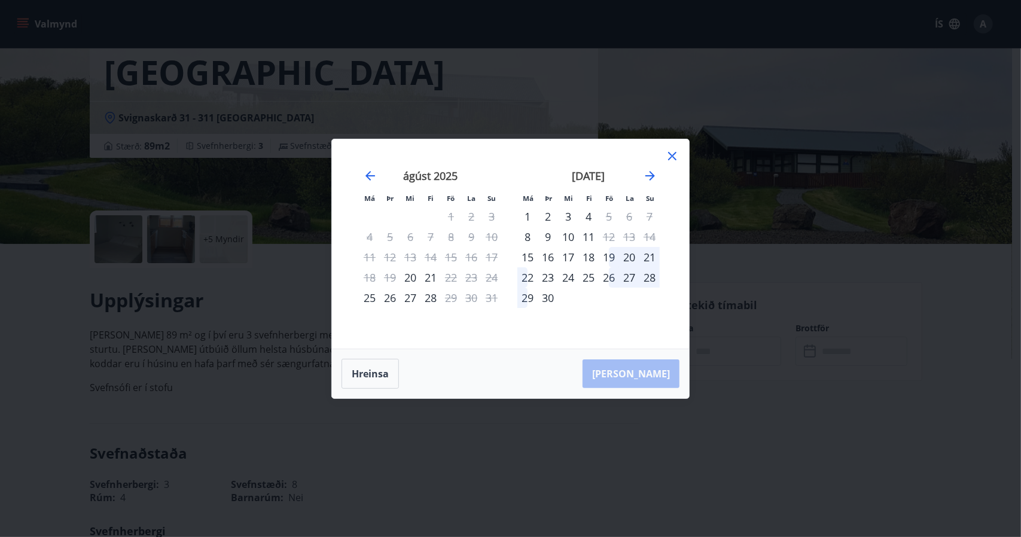
click at [428, 278] on div "21" at bounding box center [431, 277] width 20 height 20
click at [365, 375] on button "Hreinsa" at bounding box center [370, 374] width 57 height 30
click at [671, 157] on icon at bounding box center [672, 156] width 8 height 8
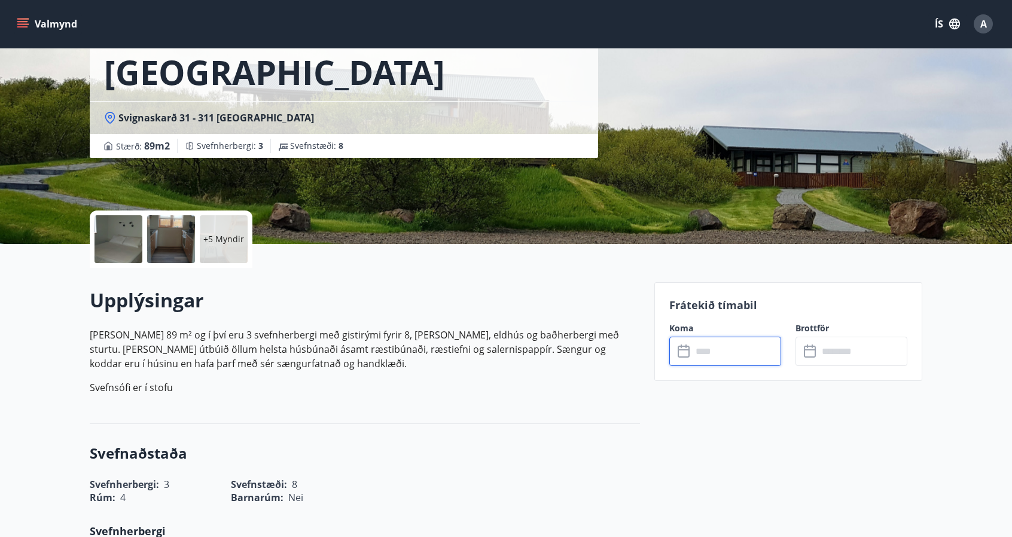
scroll to position [0, 0]
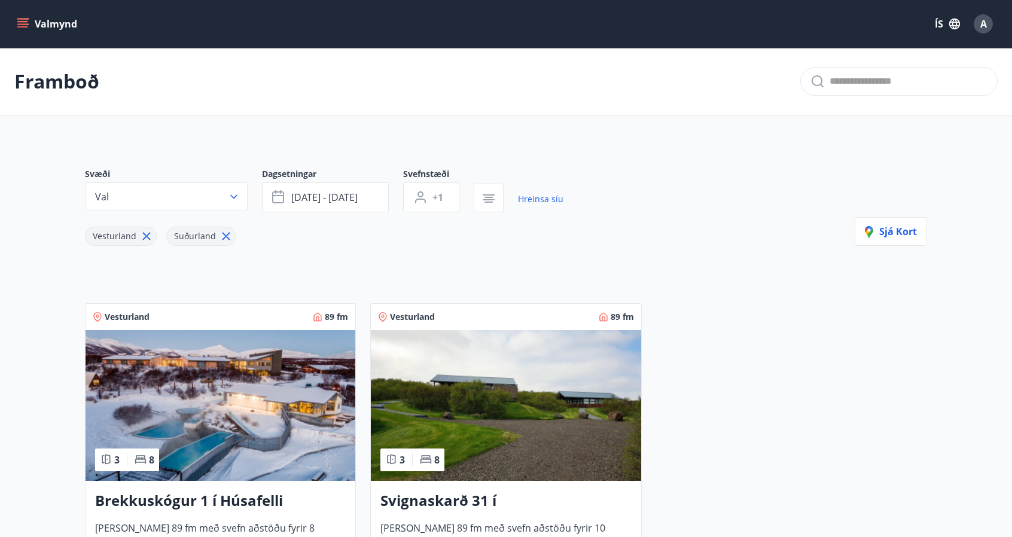
scroll to position [233, 0]
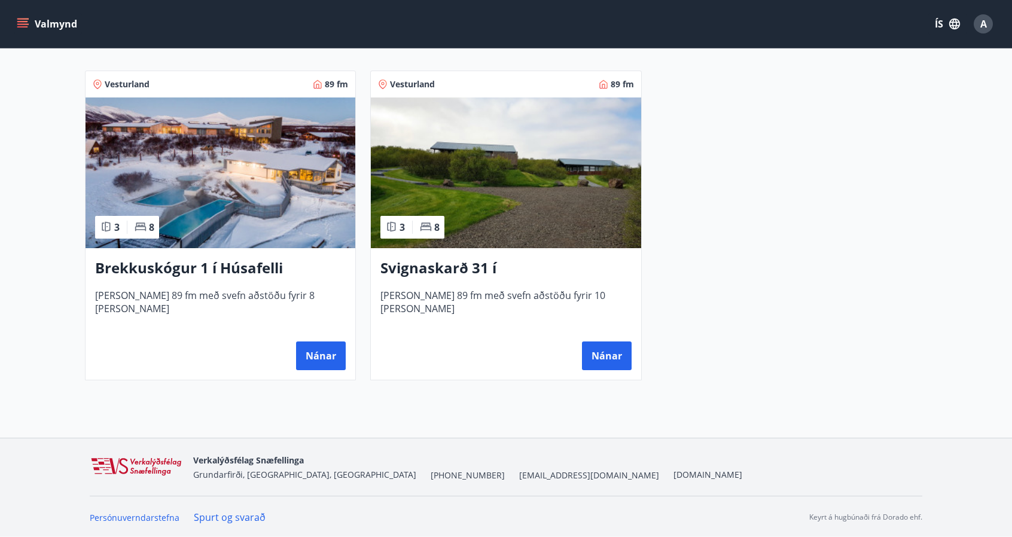
scroll to position [1, 0]
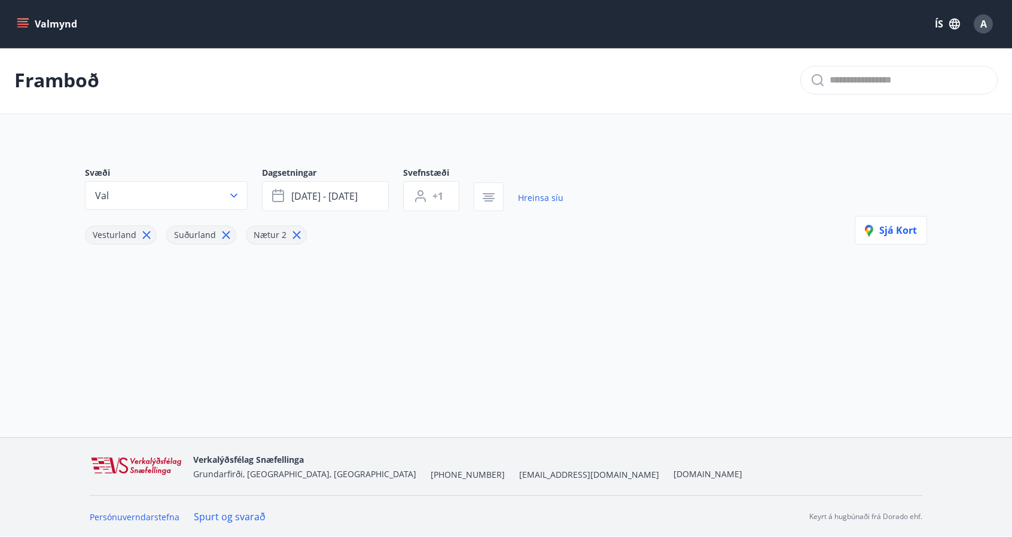
click at [291, 238] on icon at bounding box center [296, 235] width 13 height 13
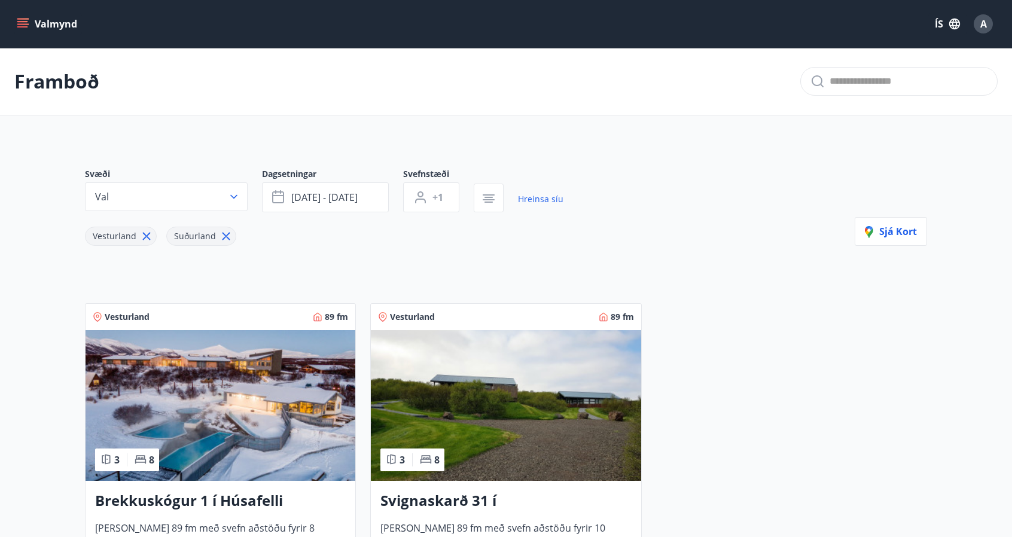
click at [27, 26] on icon "menu" at bounding box center [22, 26] width 11 height 1
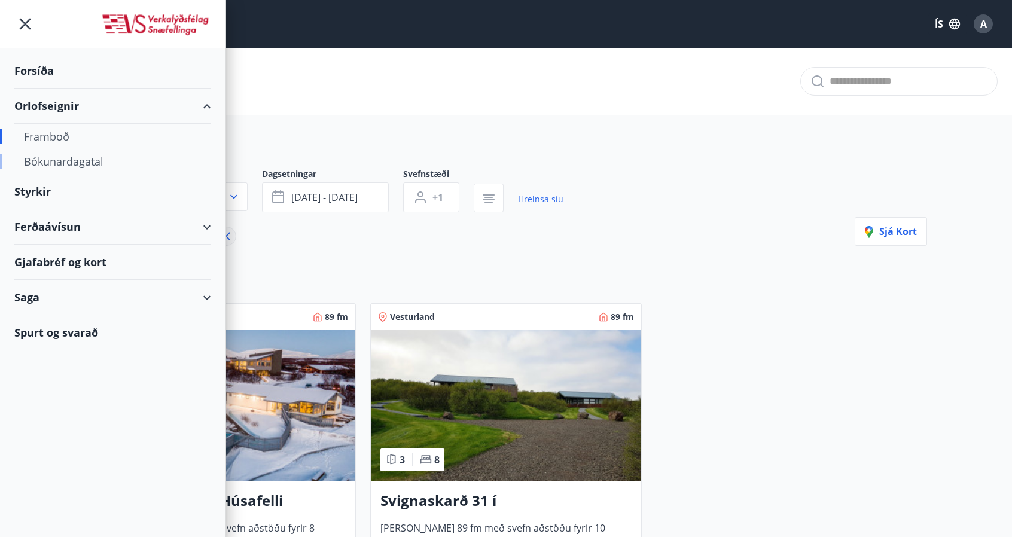
click at [50, 162] on div "Bókunardagatal" at bounding box center [113, 161] width 178 height 25
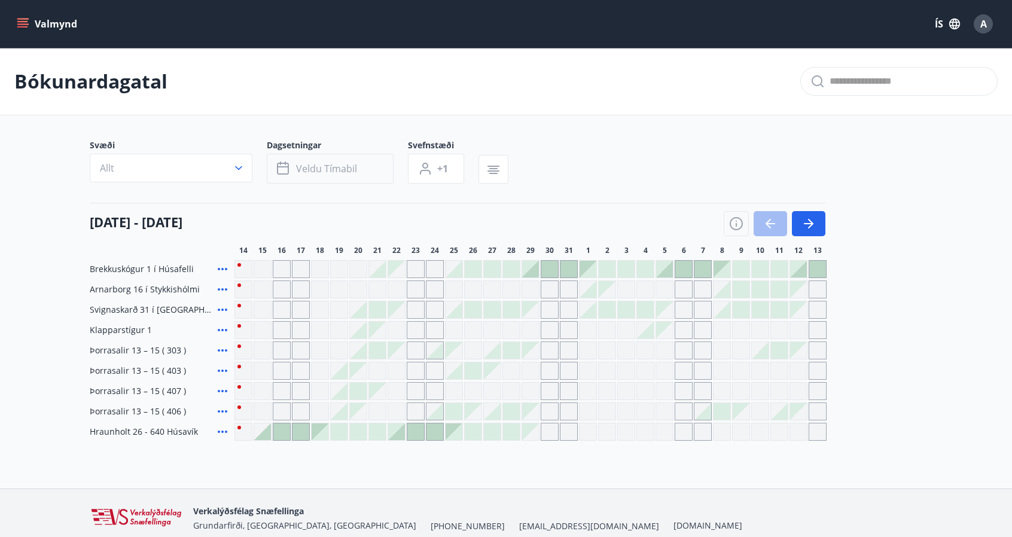
click at [321, 165] on span "Veldu tímabil" at bounding box center [326, 168] width 61 height 13
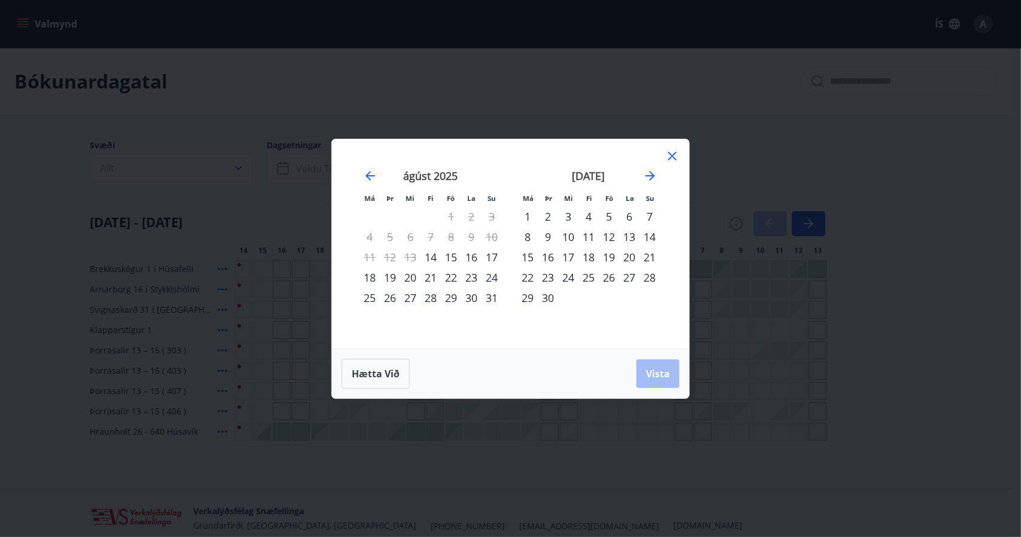
click at [428, 278] on div "21" at bounding box center [431, 277] width 20 height 20
click at [498, 277] on div "24" at bounding box center [492, 277] width 20 height 20
click at [665, 378] on span "Vista" at bounding box center [658, 373] width 24 height 13
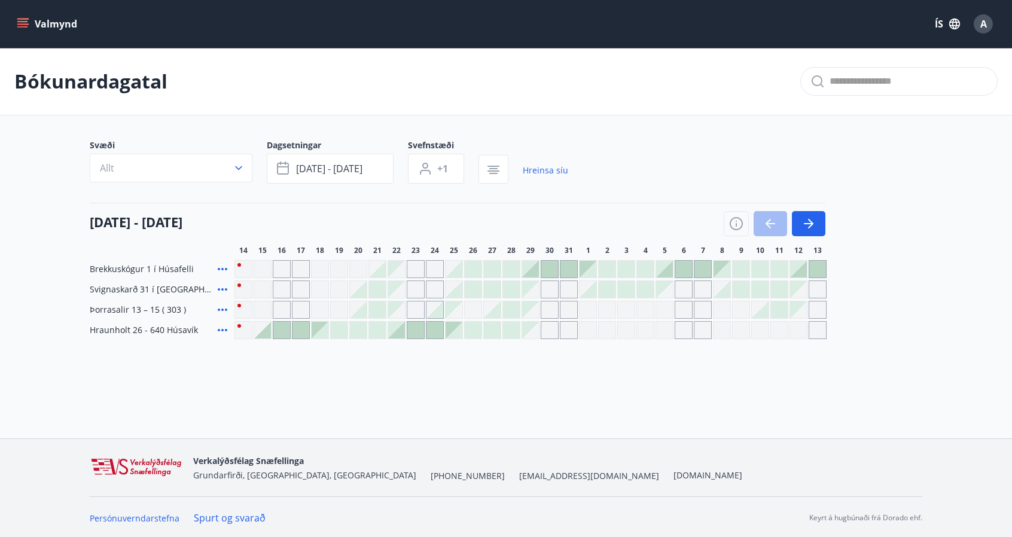
click at [377, 287] on div at bounding box center [377, 289] width 17 height 17
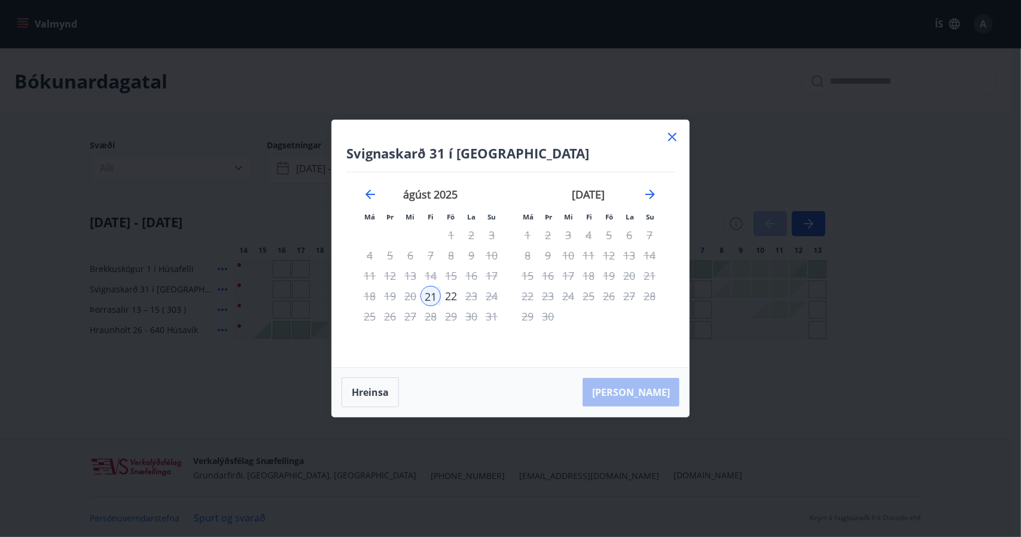
click at [677, 139] on icon at bounding box center [672, 137] width 14 height 14
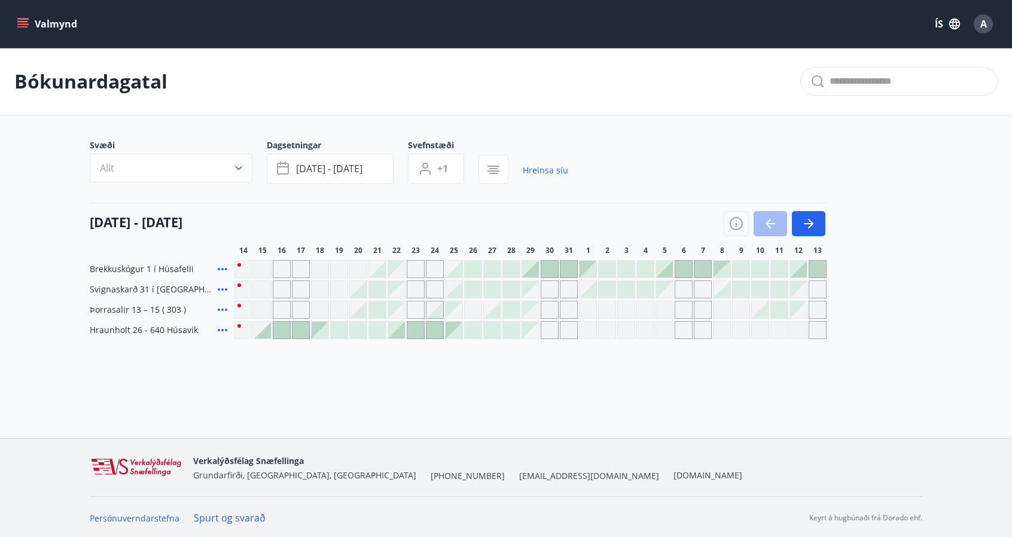
click at [394, 290] on div "Gráir dagar eru ekki bókanlegir" at bounding box center [396, 289] width 17 height 17
click at [358, 385] on div "Bókunardagatal Svæði Allt Dagsetningar [DATE] - [DATE] Svefnstæði +1 Hreinsa sí…" at bounding box center [506, 217] width 1012 height 339
click at [363, 291] on div at bounding box center [358, 289] width 17 height 17
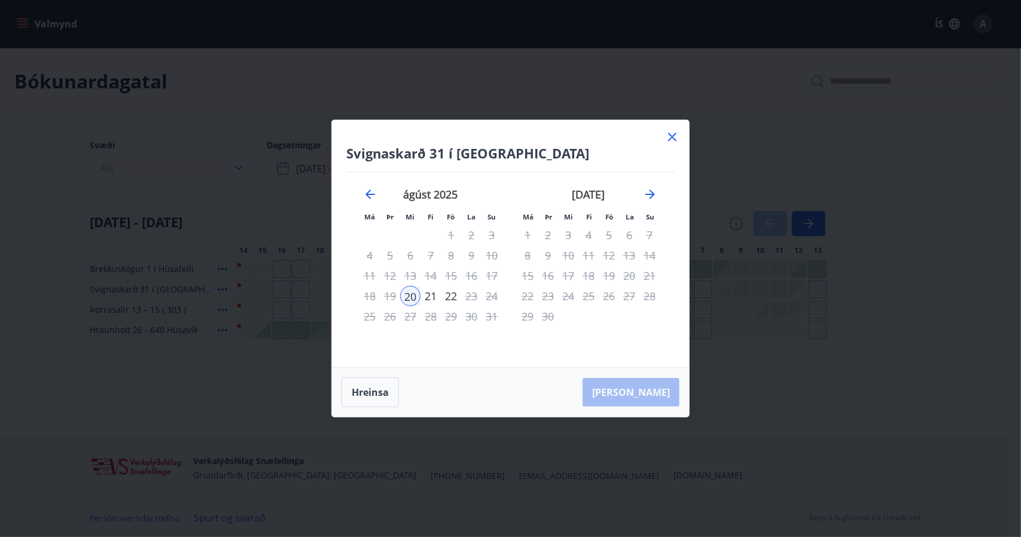
click at [674, 140] on icon at bounding box center [672, 137] width 14 height 14
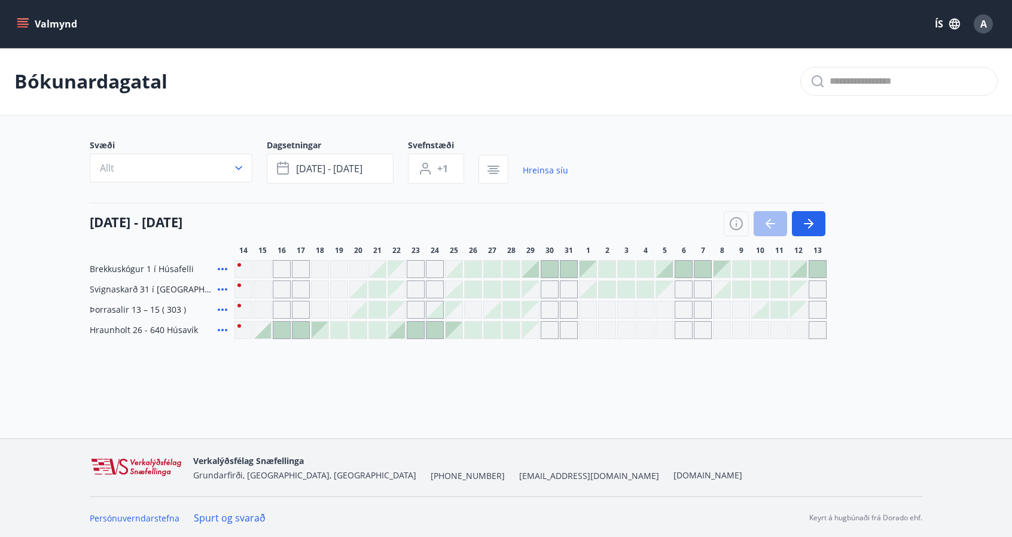
click at [224, 269] on icon at bounding box center [222, 269] width 14 height 14
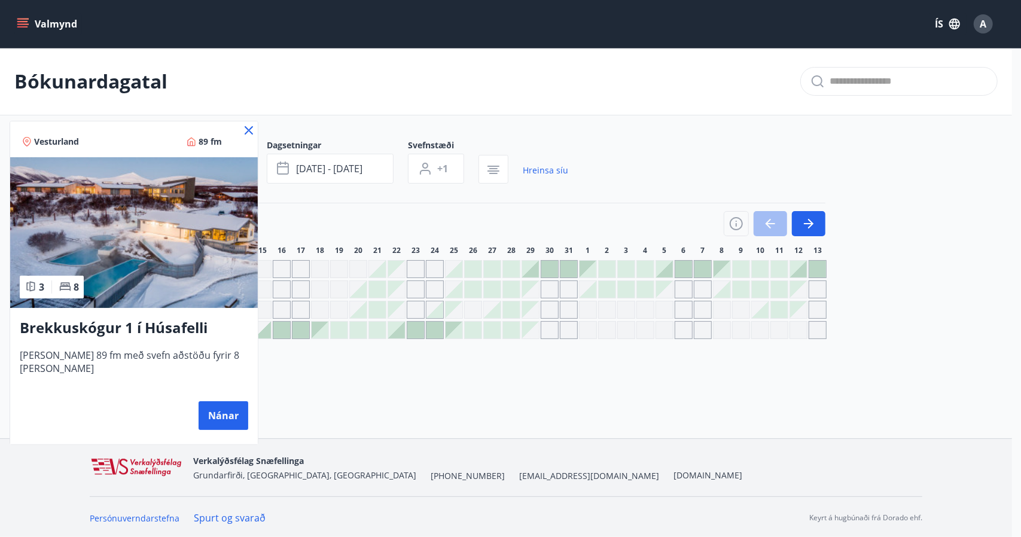
click at [247, 127] on icon at bounding box center [249, 130] width 14 height 14
